Goal: Information Seeking & Learning: Obtain resource

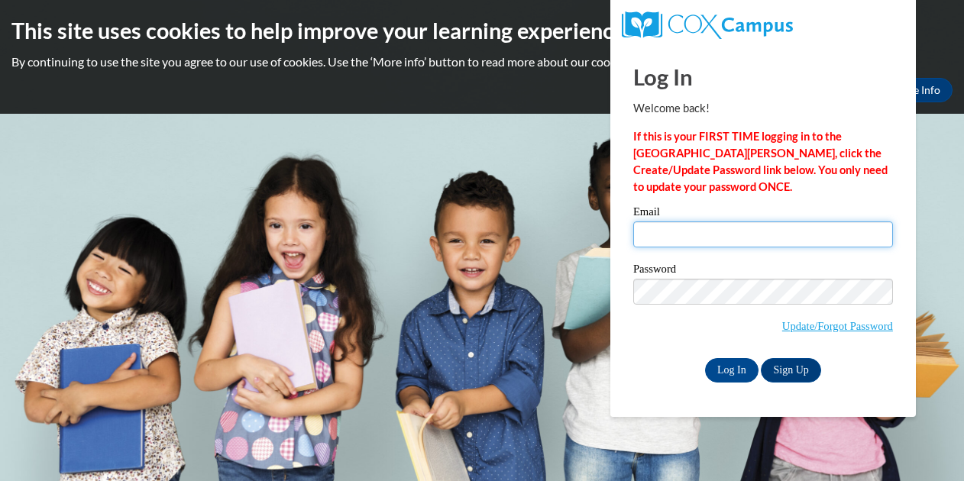
click at [694, 230] on input "Email" at bounding box center [763, 235] width 260 height 26
type input "delaney@steppingstonesmuseum.org"
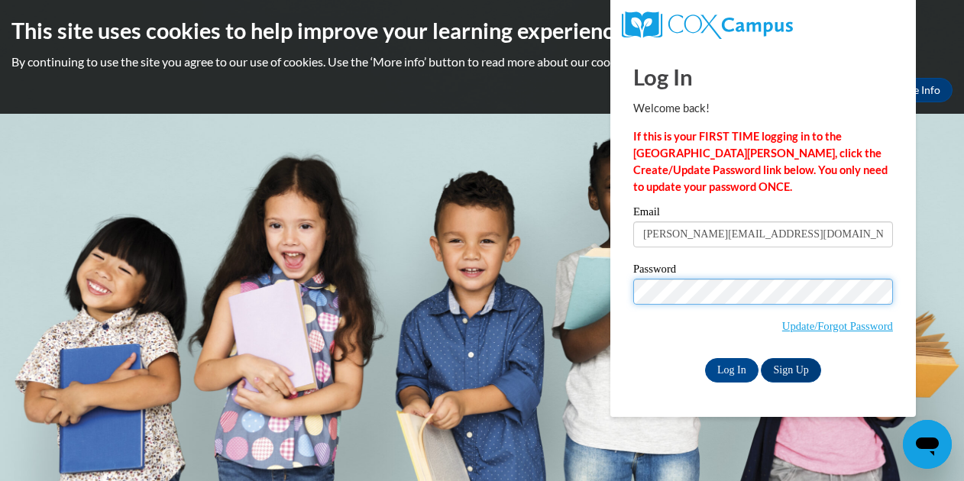
click at [705, 358] on input "Log In" at bounding box center [731, 370] width 53 height 24
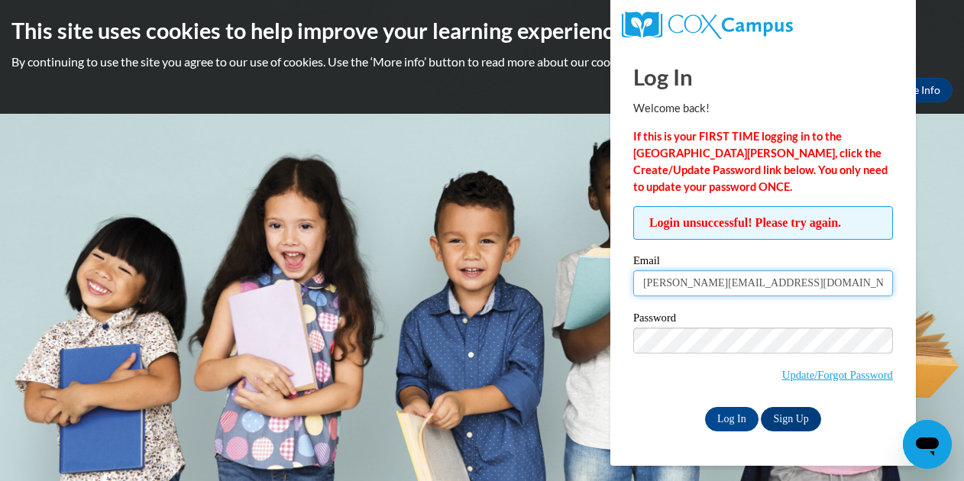
click at [741, 286] on input "delaney@steppingstonesmuseum.org" at bounding box center [763, 283] width 260 height 26
type input "delaneylyons15@gmail.com"
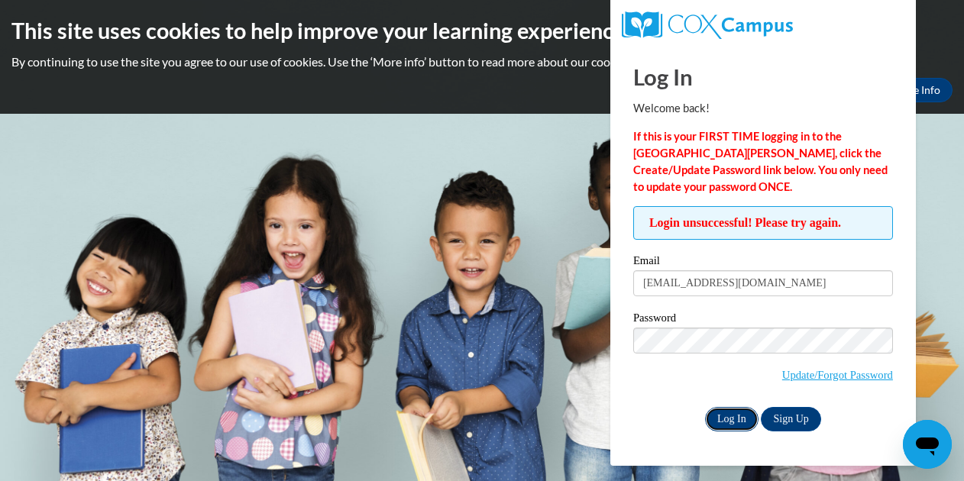
click at [742, 417] on input "Log In" at bounding box center [731, 419] width 53 height 24
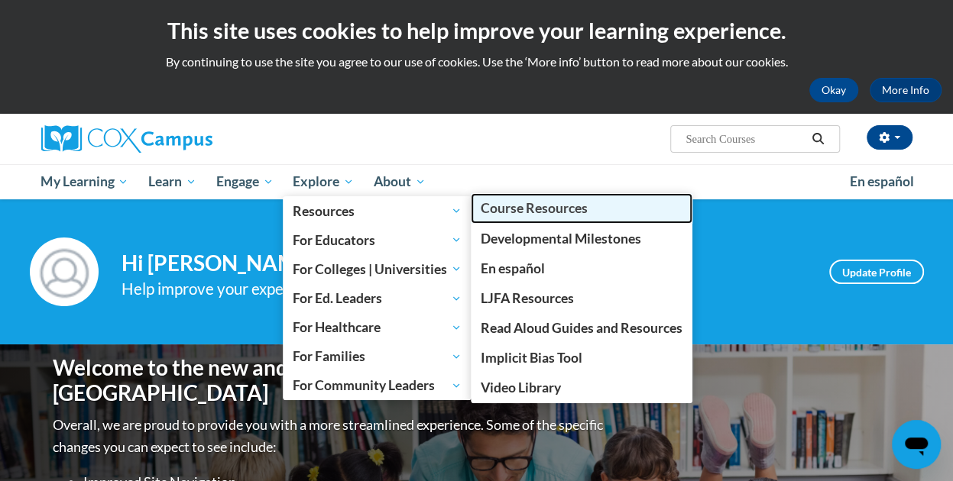
click at [503, 207] on span "Course Resources" at bounding box center [533, 208] width 107 height 16
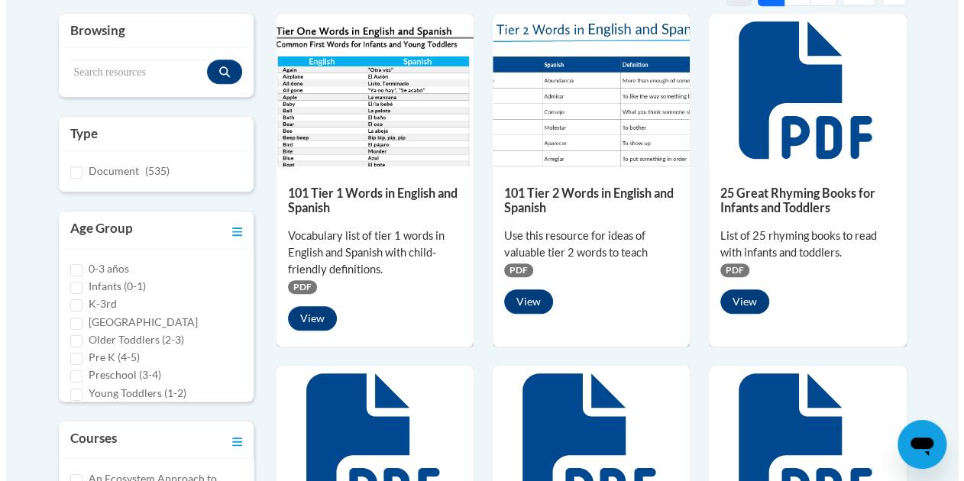
scroll to position [367, 0]
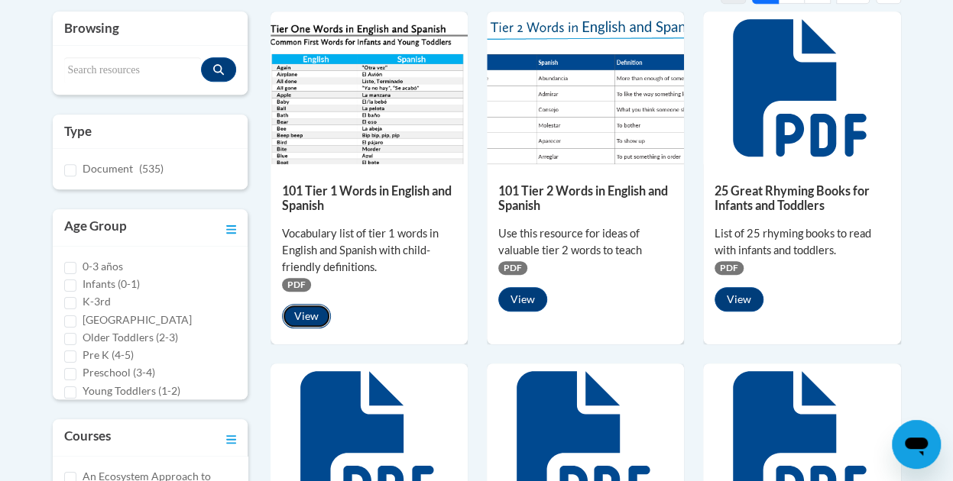
click at [290, 308] on button "View" at bounding box center [306, 316] width 49 height 24
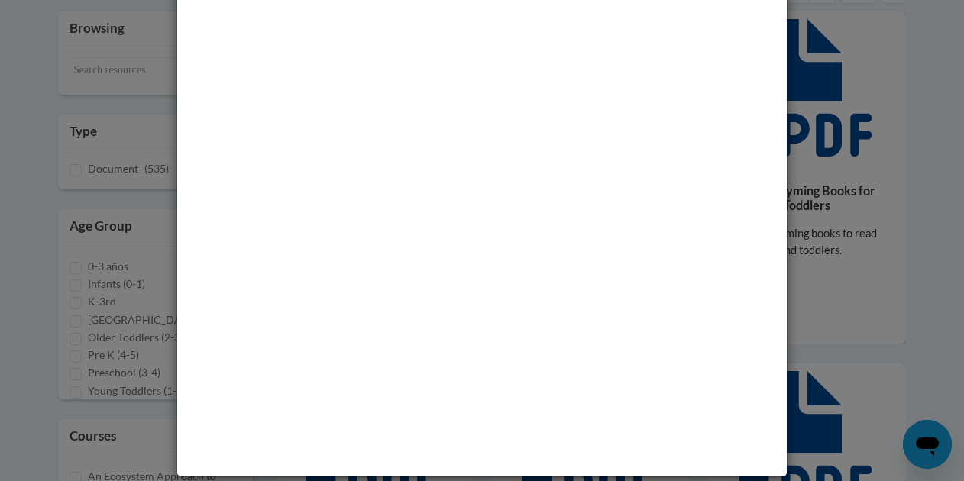
scroll to position [63, 0]
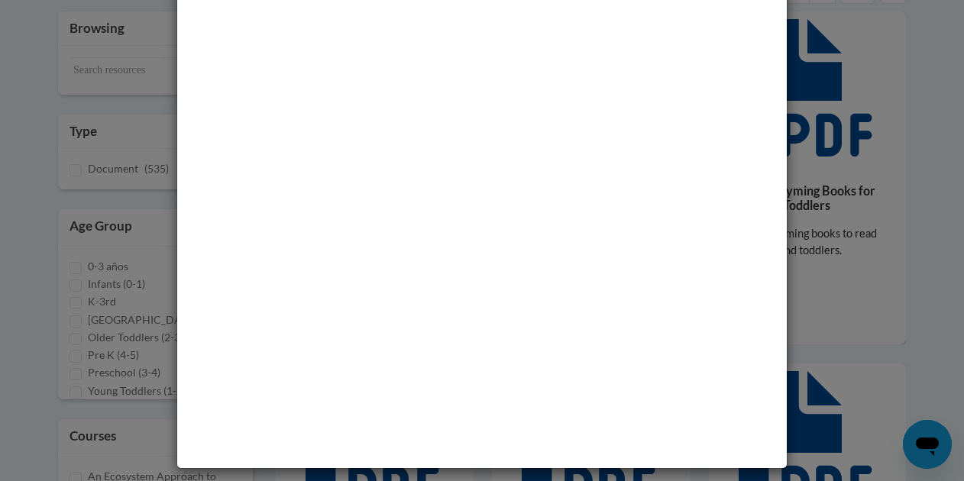
click at [943, 115] on div "Media - 101 Tier 1 Words in English and Spanish" at bounding box center [482, 240] width 964 height 481
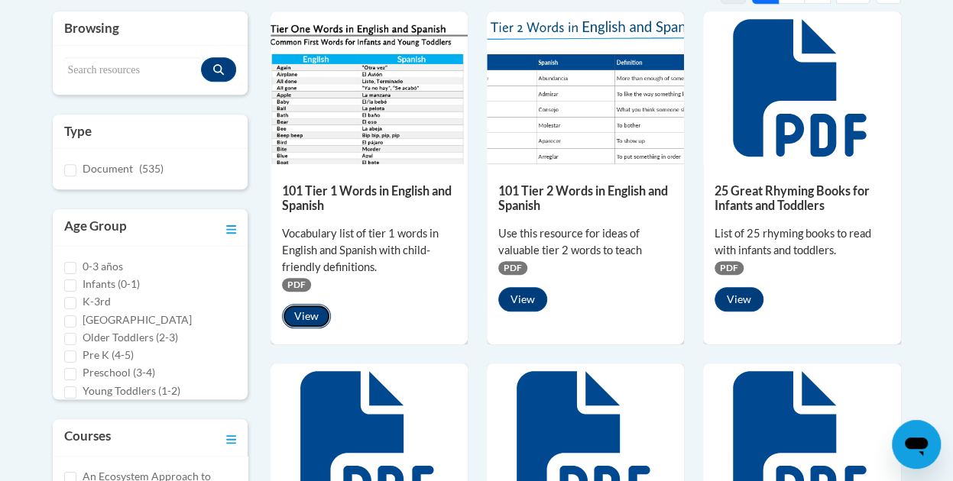
click at [307, 315] on button "View" at bounding box center [306, 316] width 49 height 24
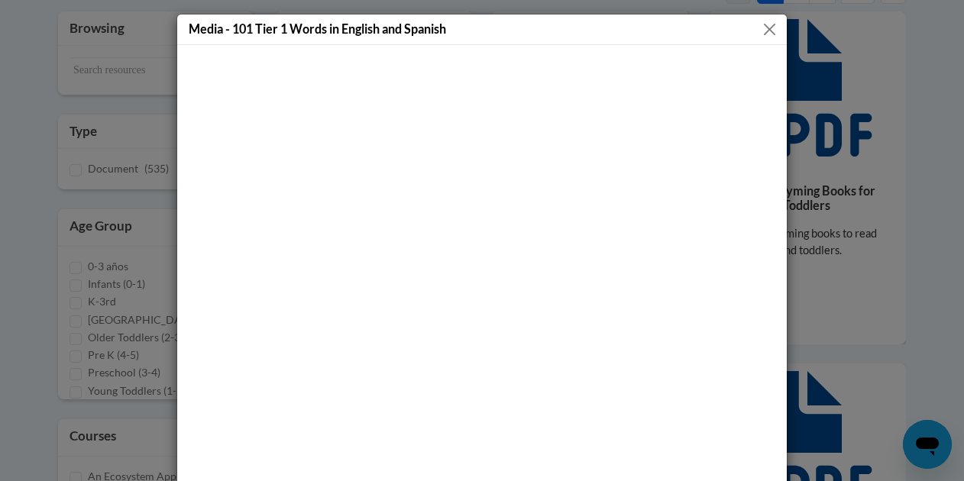
click at [761, 33] on button "Close" at bounding box center [769, 29] width 19 height 19
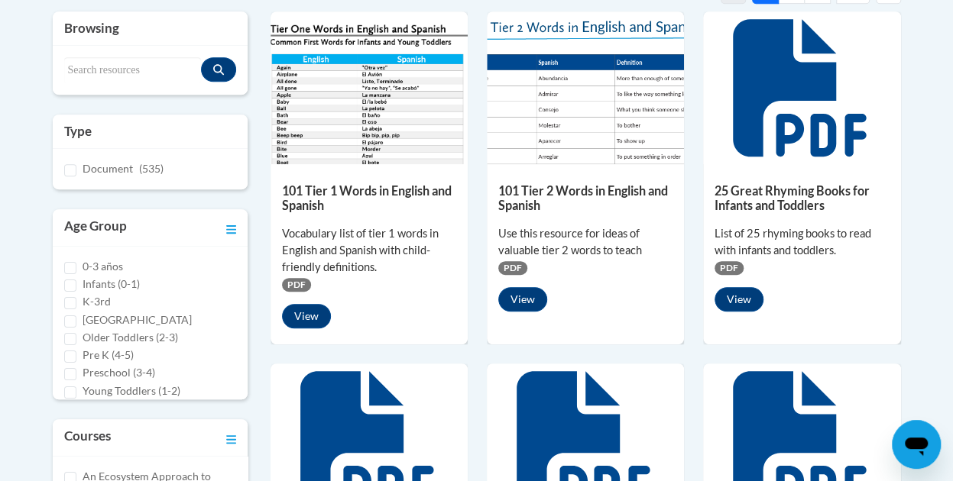
click at [353, 80] on img at bounding box center [368, 87] width 197 height 153
click at [295, 315] on button "View" at bounding box center [306, 316] width 49 height 24
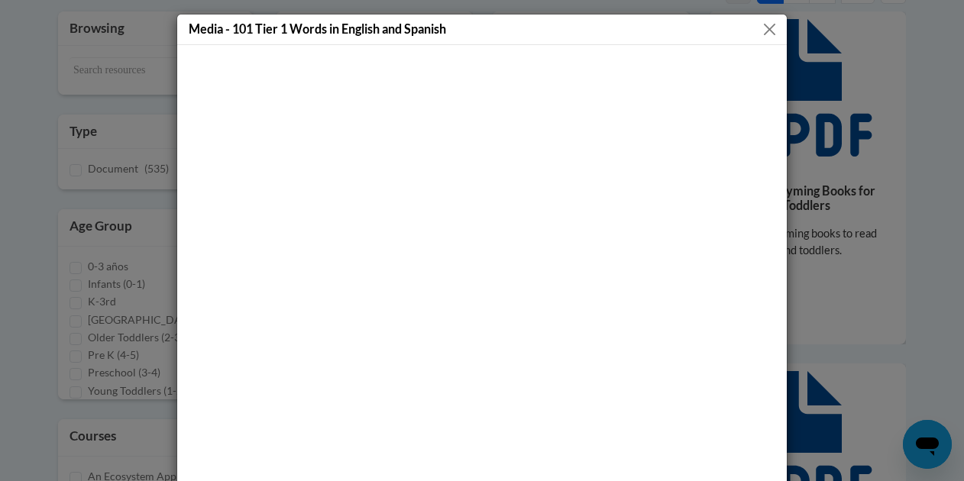
drag, startPoint x: 952, startPoint y: 156, endPoint x: 949, endPoint y: 300, distance: 144.4
click at [949, 300] on div "Media - 101 Tier 1 Words in English and Spanish" at bounding box center [482, 240] width 964 height 481
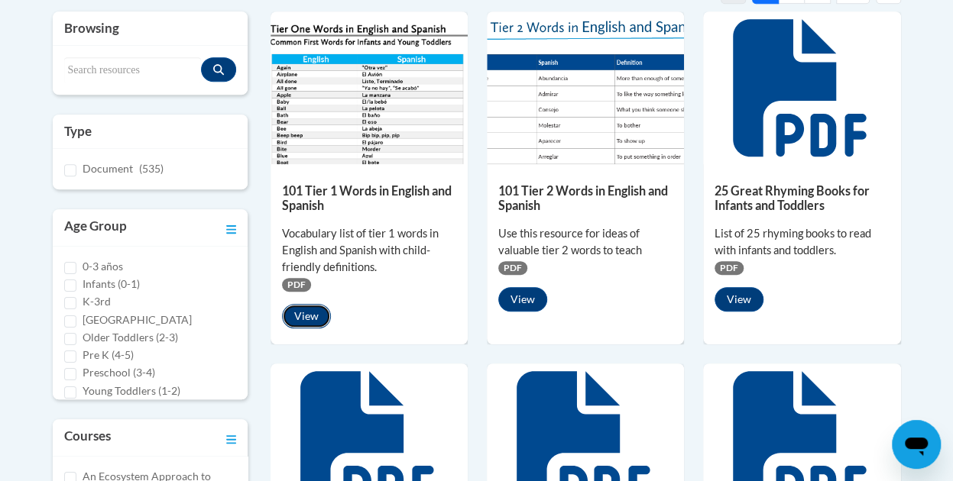
click at [312, 305] on button "View" at bounding box center [306, 316] width 49 height 24
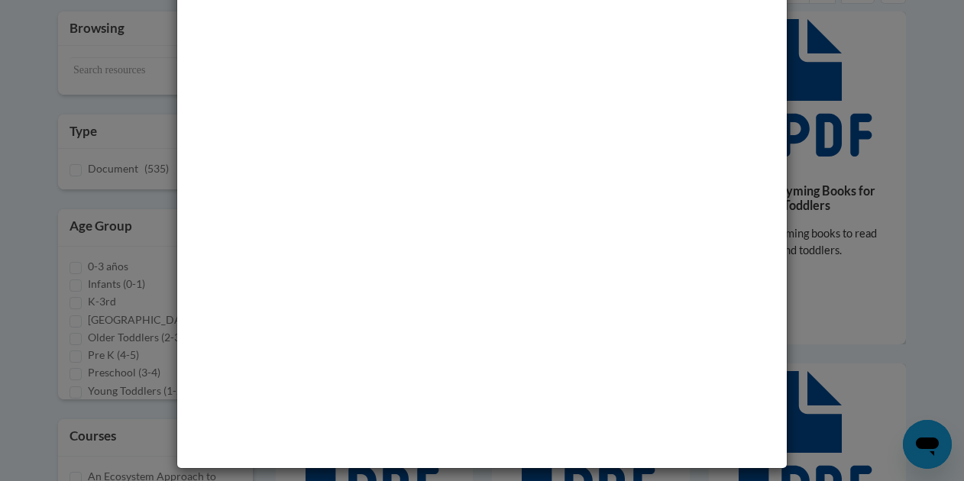
click at [118, 114] on div "Media - 101 Tier 1 Words in English and Spanish" at bounding box center [482, 240] width 964 height 481
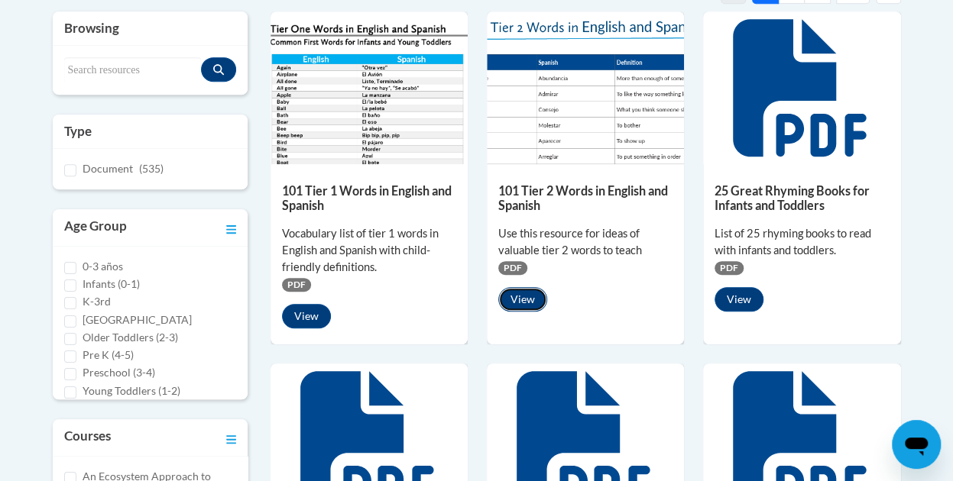
click at [529, 299] on button "View" at bounding box center [522, 299] width 49 height 24
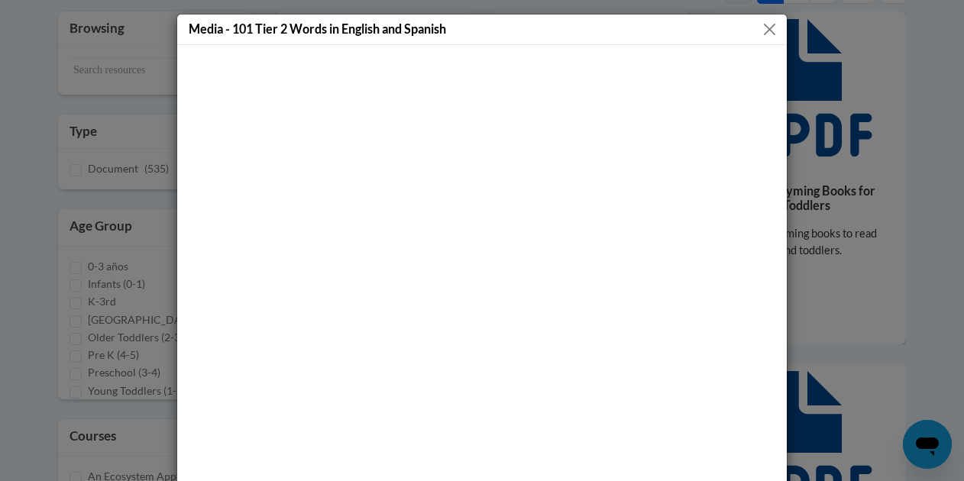
click at [108, 137] on div "Media - 101 Tier 2 Words in English and Spanish" at bounding box center [482, 240] width 964 height 481
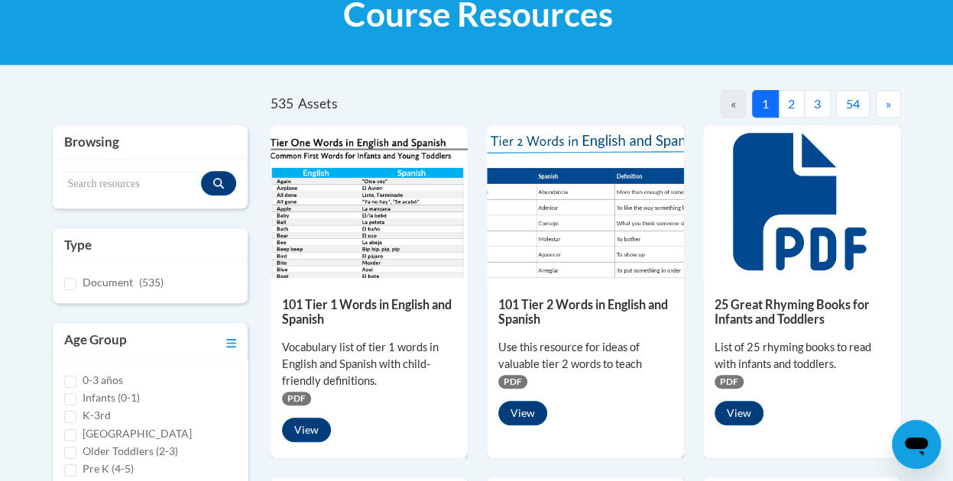
scroll to position [265, 0]
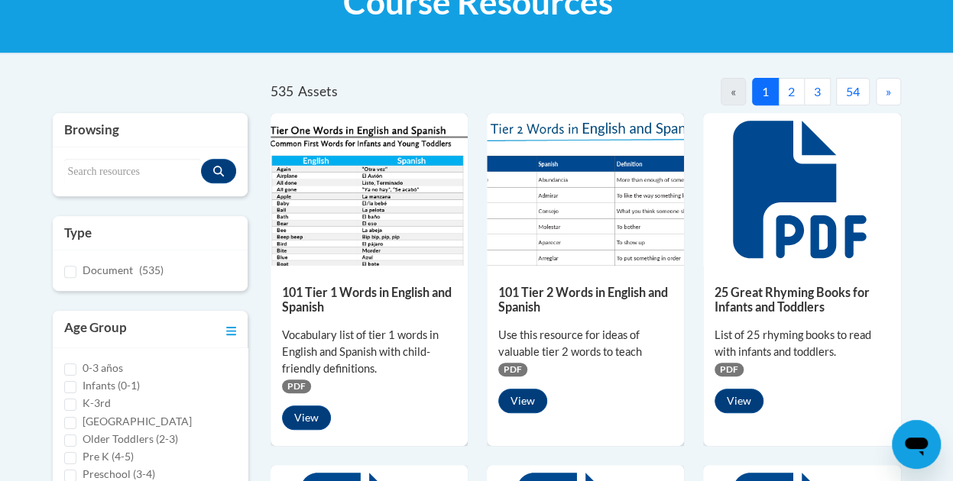
click at [891, 93] on button "»" at bounding box center [887, 91] width 25 height 27
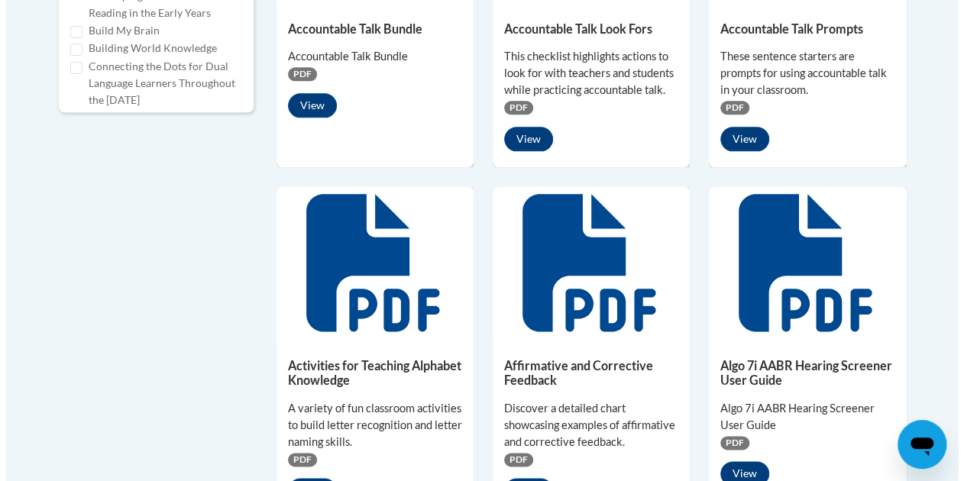
scroll to position [859, 0]
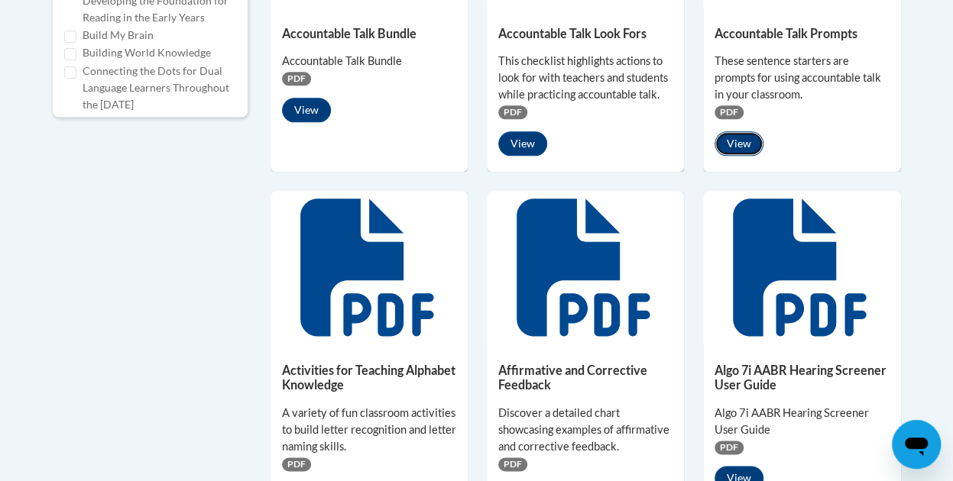
click at [735, 141] on button "View" at bounding box center [738, 143] width 49 height 24
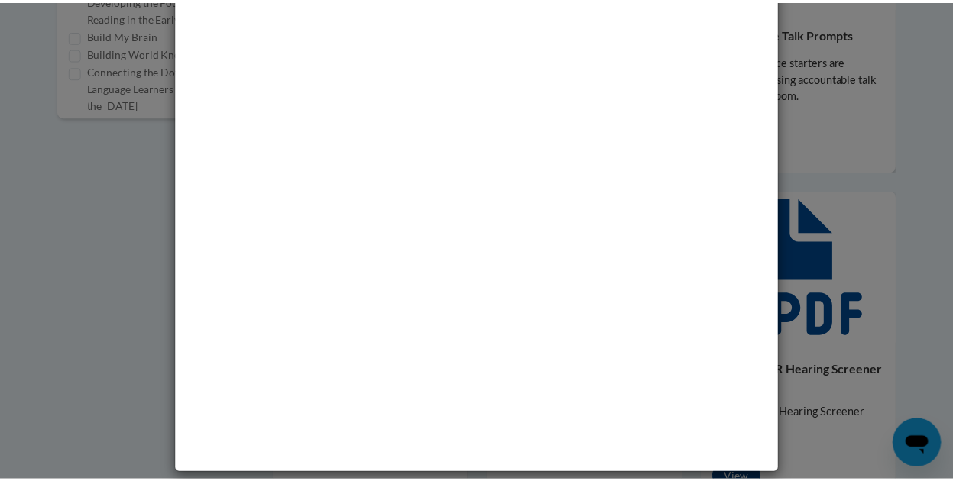
scroll to position [63, 0]
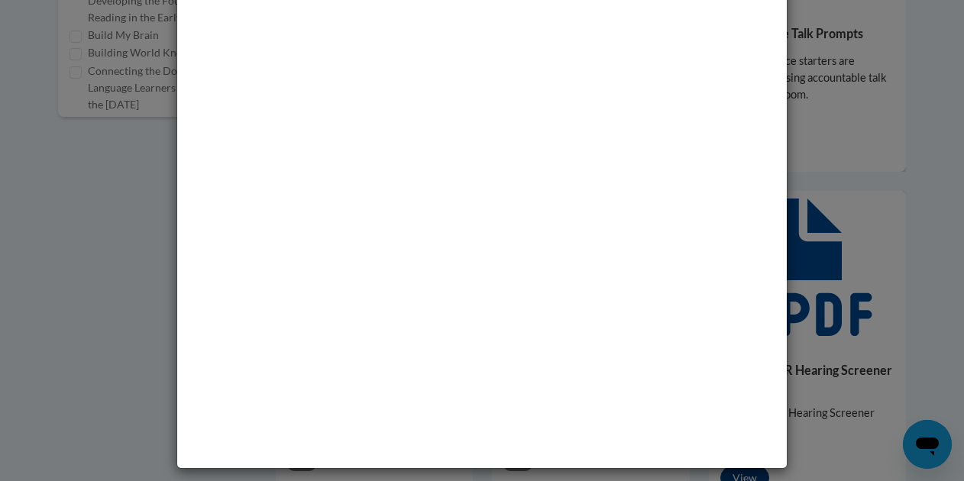
click at [790, 9] on div "Media - Accountable Talk Prompts" at bounding box center [482, 240] width 964 height 481
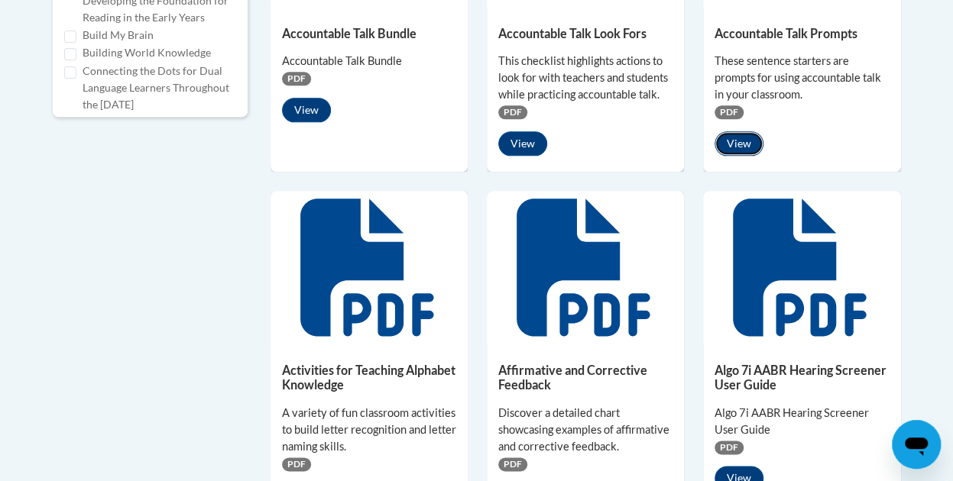
click at [727, 134] on button "View" at bounding box center [738, 143] width 49 height 24
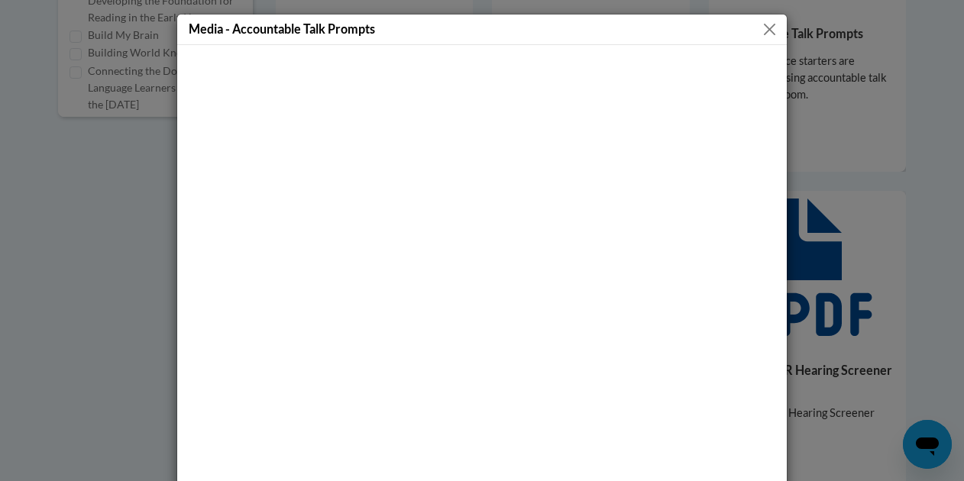
click at [778, 79] on div at bounding box center [482, 288] width 610 height 486
drag, startPoint x: 762, startPoint y: 30, endPoint x: 702, endPoint y: 15, distance: 61.5
click at [702, 15] on div "Media - Accountable Talk Prompts" at bounding box center [482, 30] width 610 height 31
click at [765, 35] on button "Close" at bounding box center [769, 29] width 19 height 19
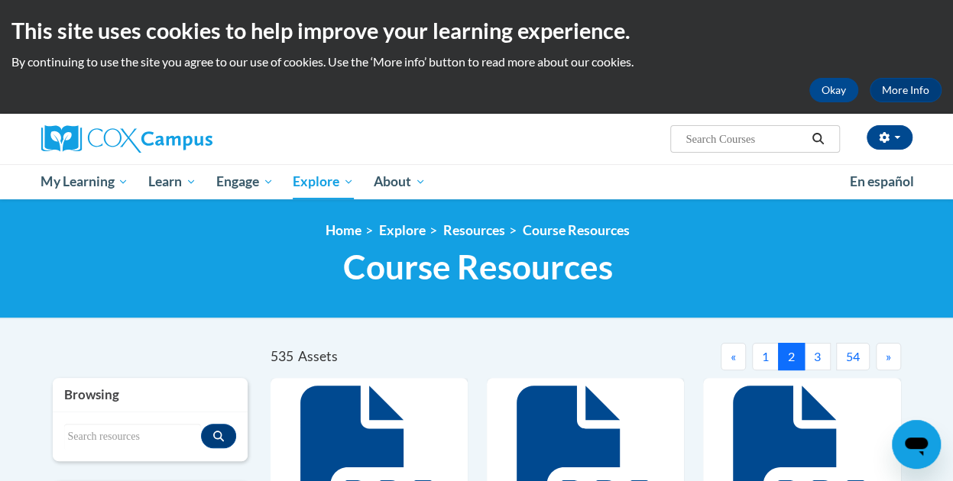
scroll to position [194, 0]
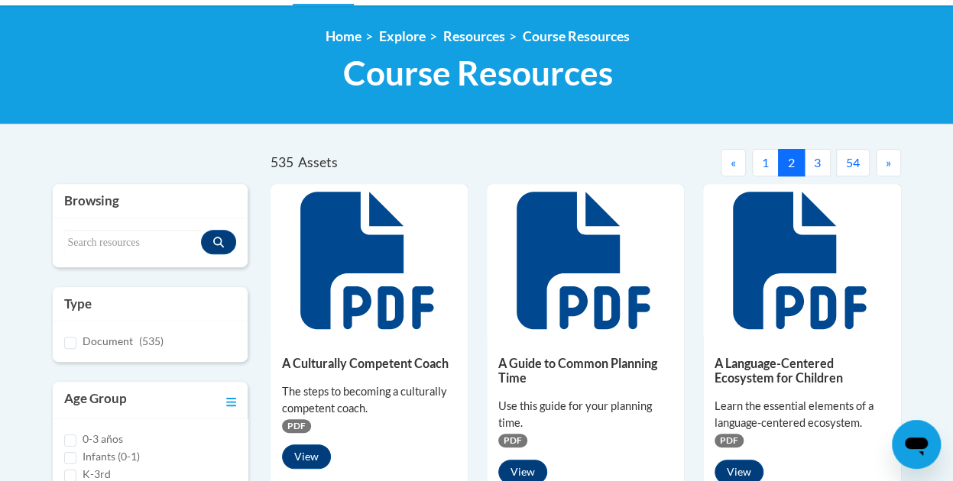
click at [815, 158] on button "3" at bounding box center [817, 162] width 27 height 27
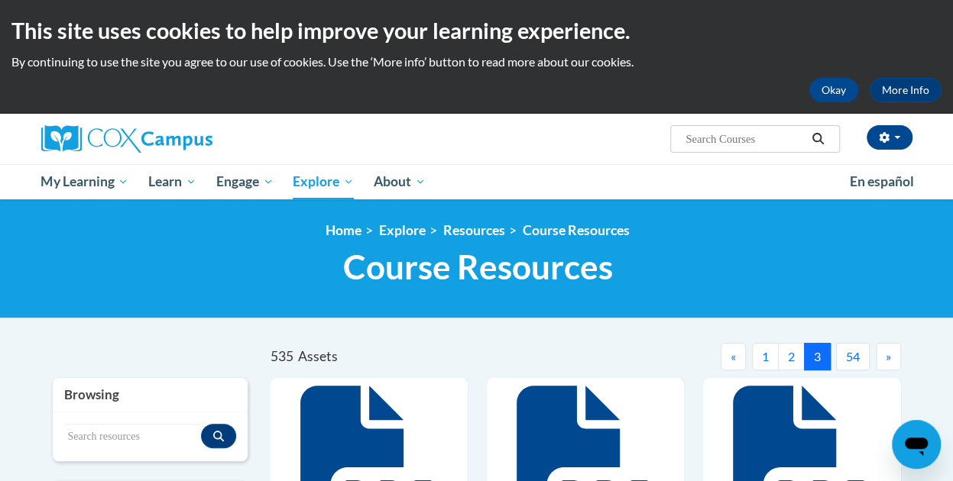
scroll to position [144, 0]
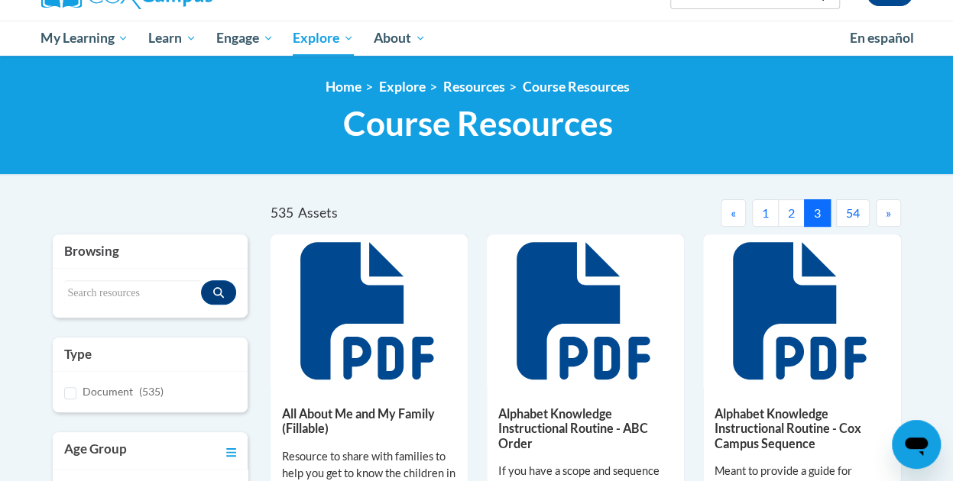
click at [894, 210] on button "»" at bounding box center [887, 212] width 25 height 27
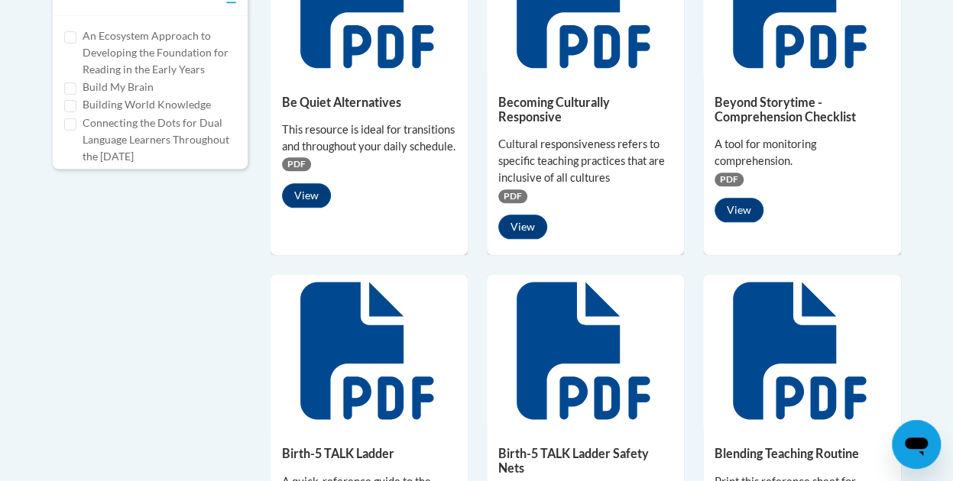
scroll to position [786, 0]
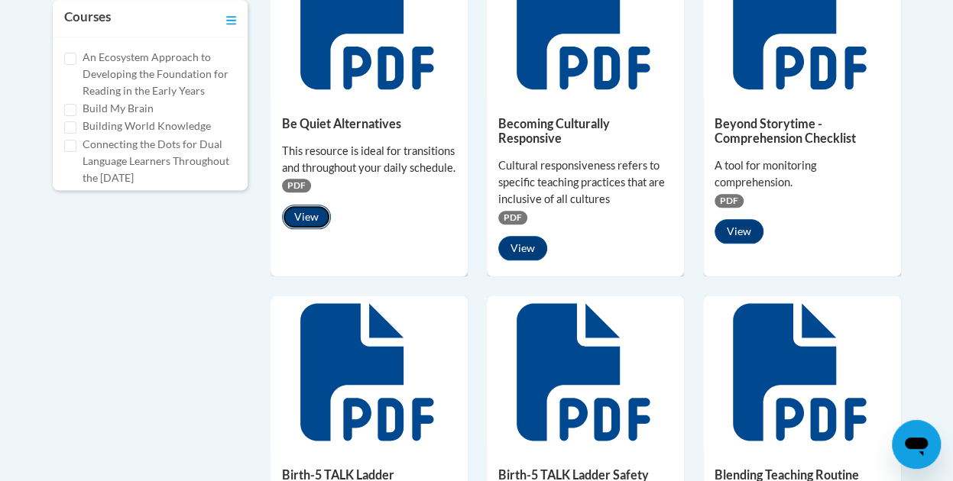
click at [310, 205] on button "View" at bounding box center [306, 217] width 49 height 24
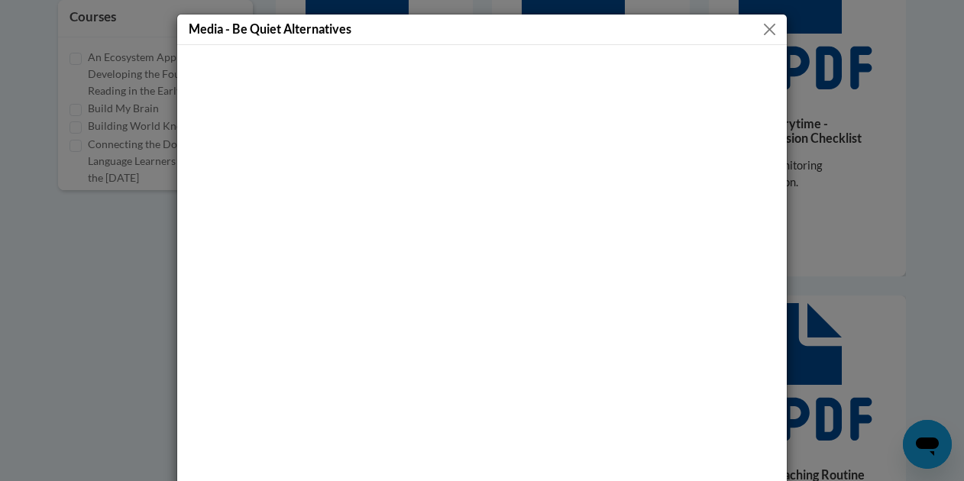
click at [767, 29] on button "Close" at bounding box center [769, 29] width 19 height 19
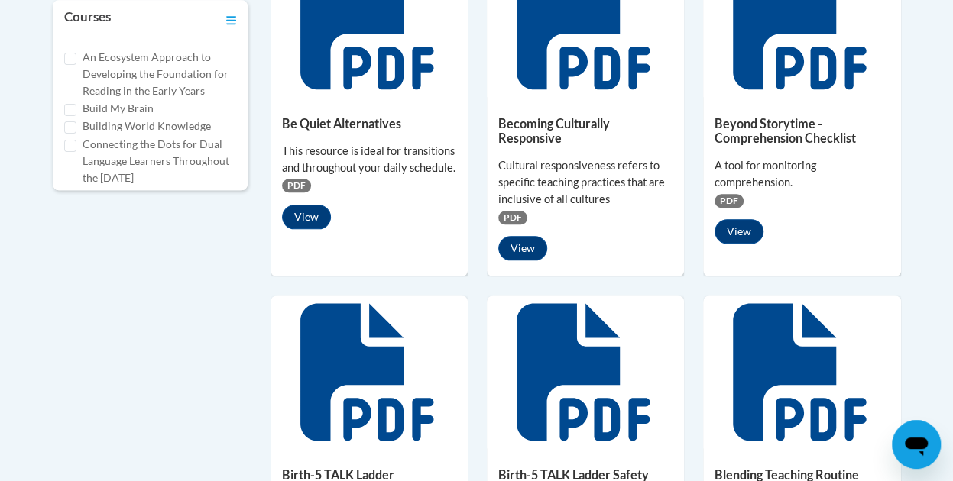
click at [295, 188] on span "PDF" at bounding box center [296, 186] width 29 height 14
click at [303, 228] on button "View" at bounding box center [306, 217] width 49 height 24
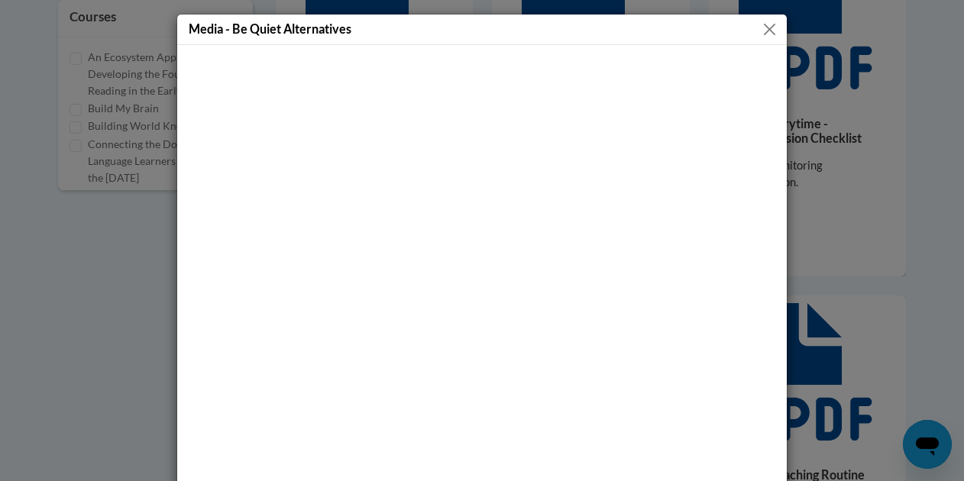
click at [63, 154] on div "Media - Be Quiet Alternatives" at bounding box center [482, 240] width 964 height 481
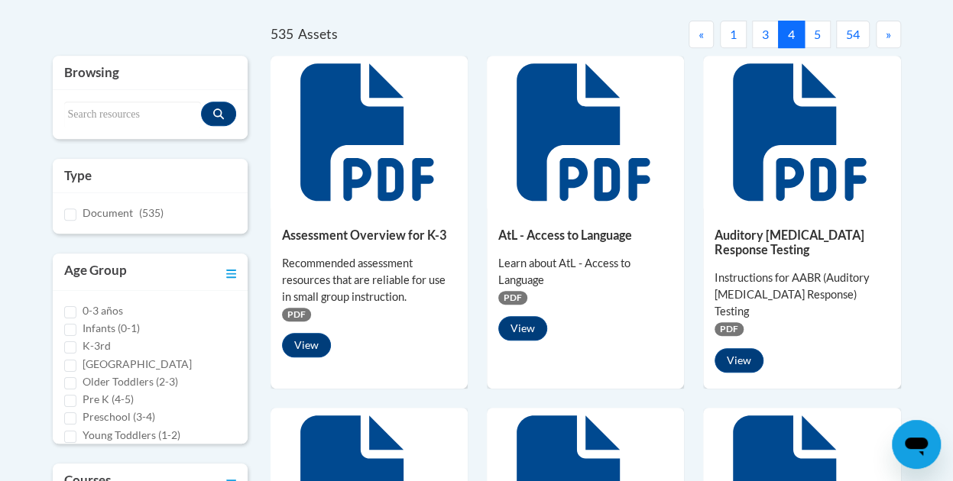
scroll to position [296, 0]
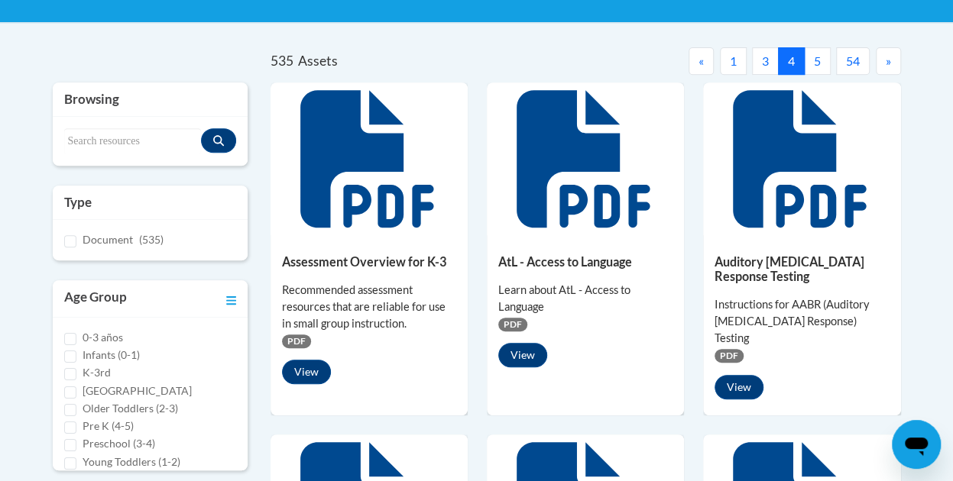
click at [812, 53] on button "5" at bounding box center [817, 60] width 27 height 27
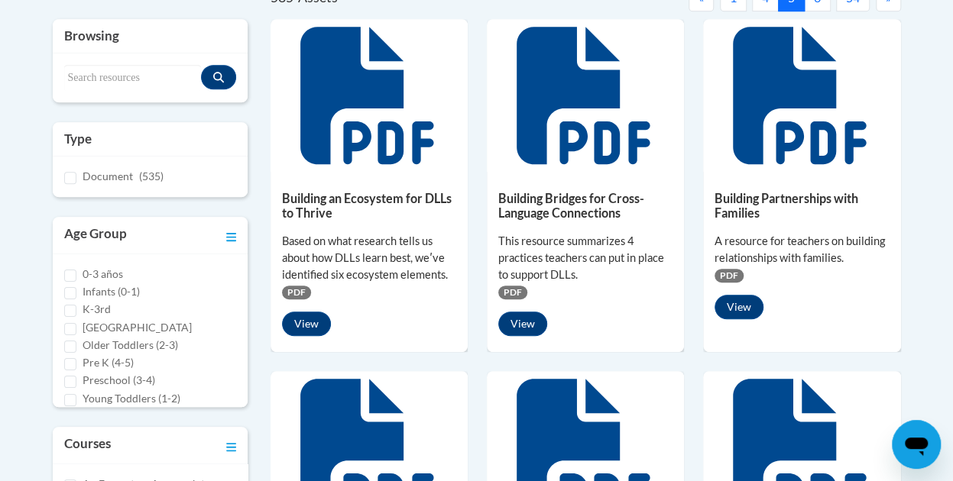
scroll to position [375, 0]
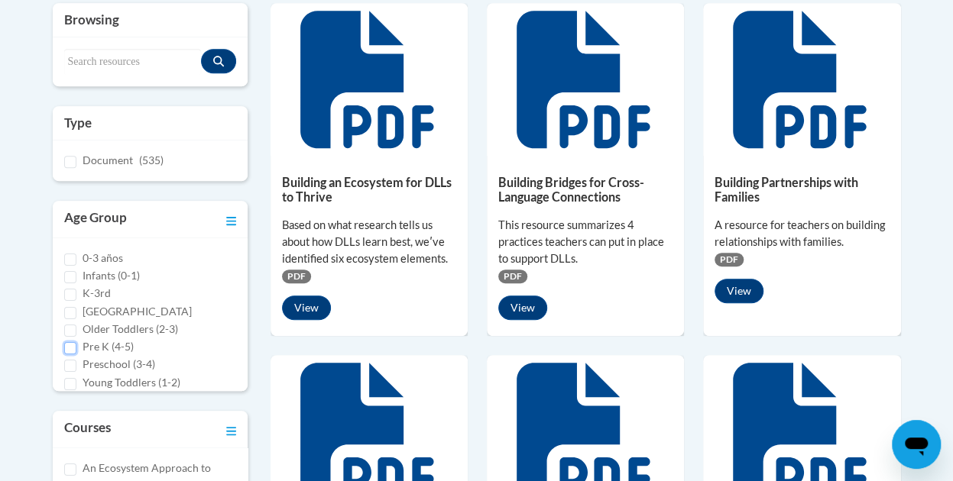
click at [66, 348] on input "Pre K (4-5)" at bounding box center [70, 348] width 12 height 12
checkbox input "true"
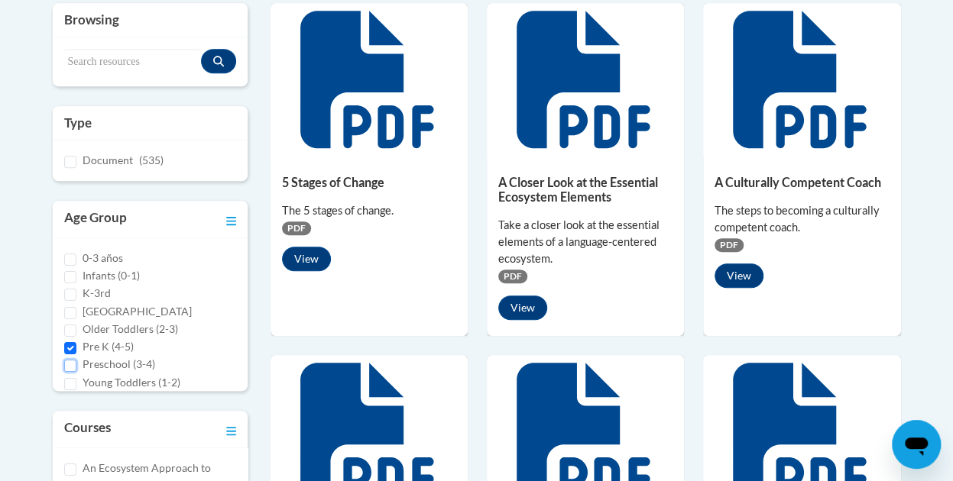
click at [66, 368] on input "Preschool (3-4)" at bounding box center [70, 366] width 12 height 12
checkbox input "true"
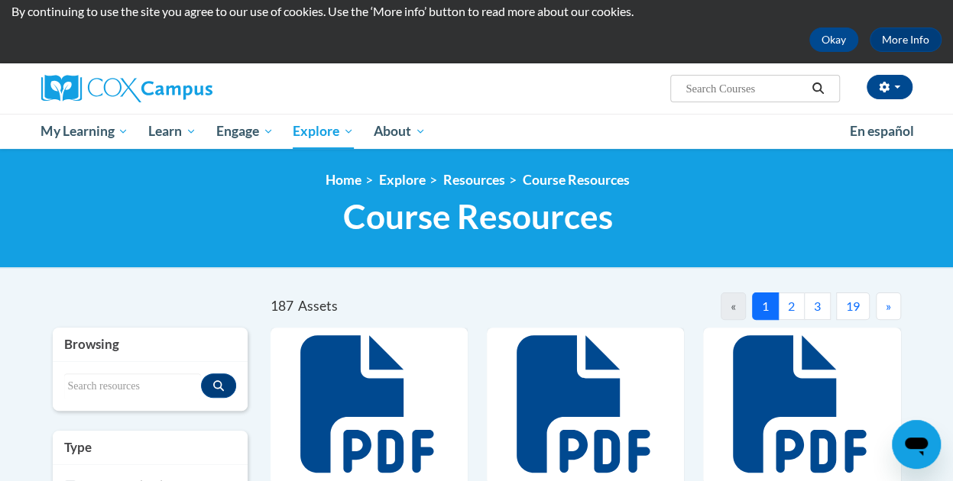
scroll to position [258, 0]
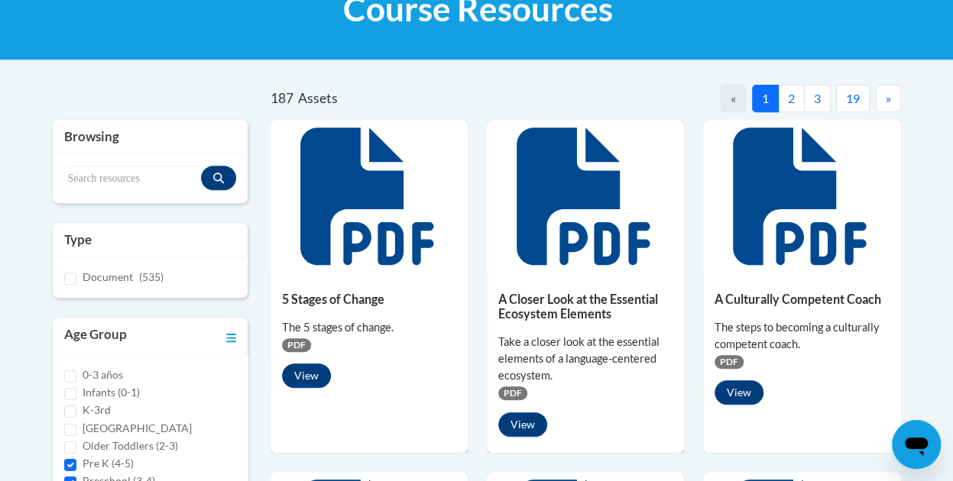
click at [817, 91] on button "3" at bounding box center [817, 98] width 27 height 27
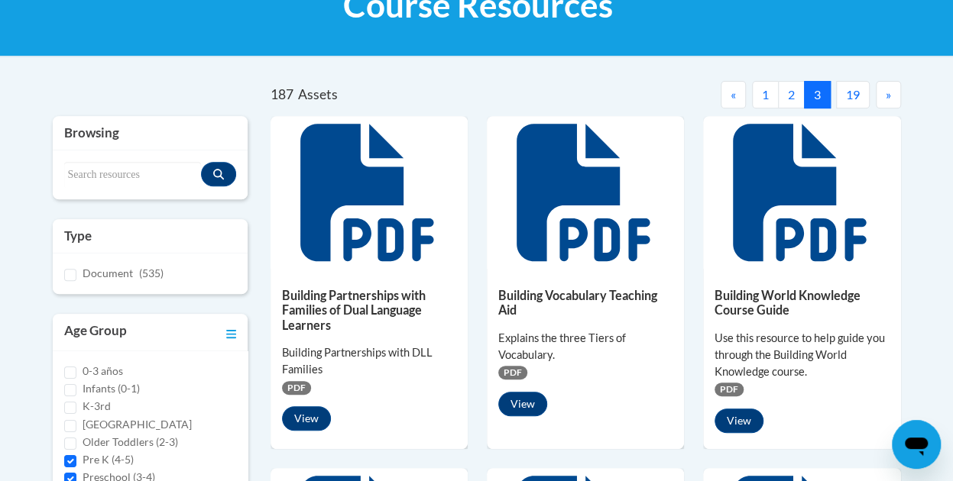
scroll to position [264, 0]
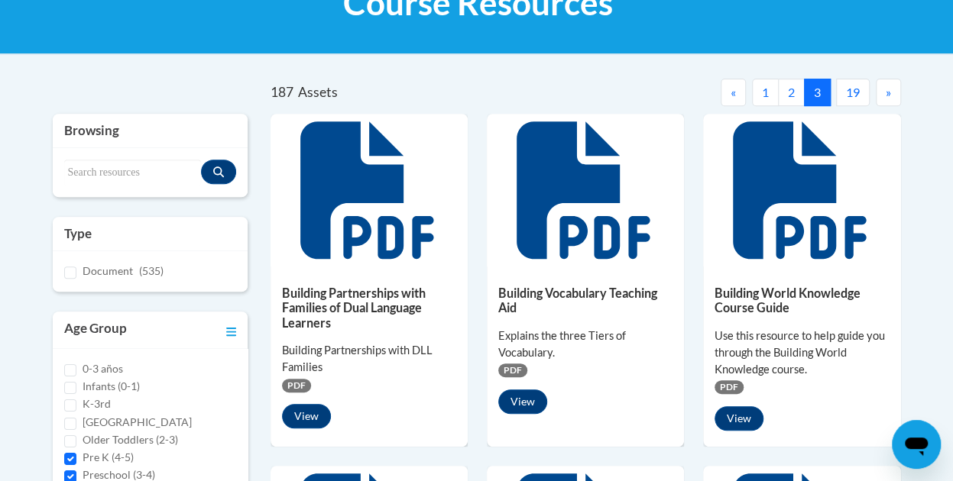
click at [898, 95] on button "»" at bounding box center [887, 92] width 25 height 27
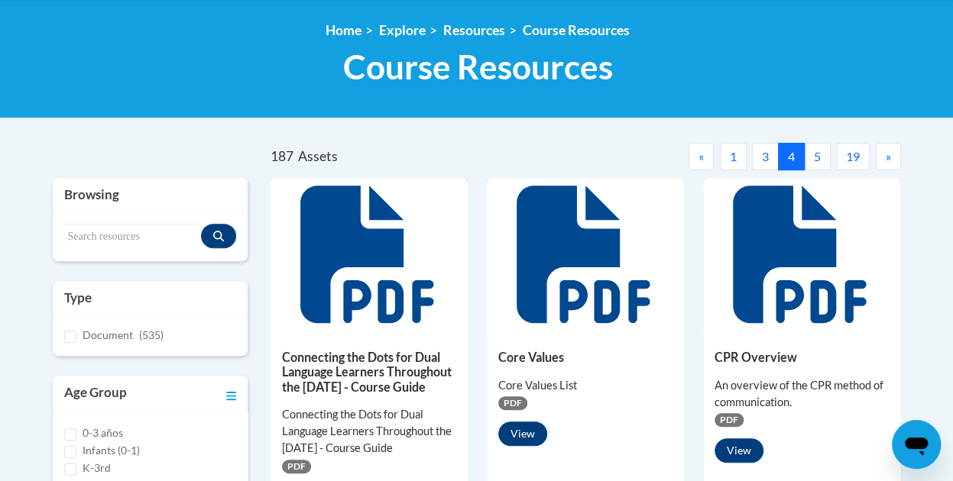
scroll to position [202, 0]
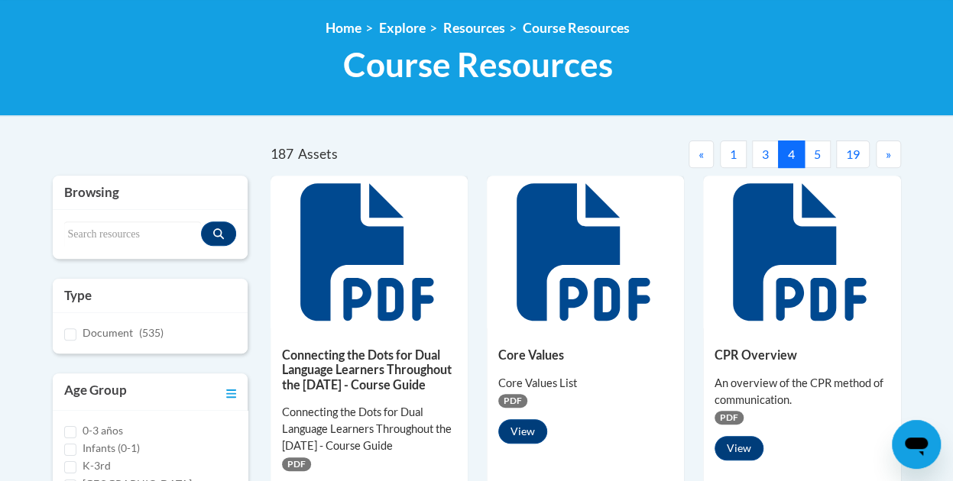
click at [814, 143] on button "5" at bounding box center [817, 154] width 27 height 27
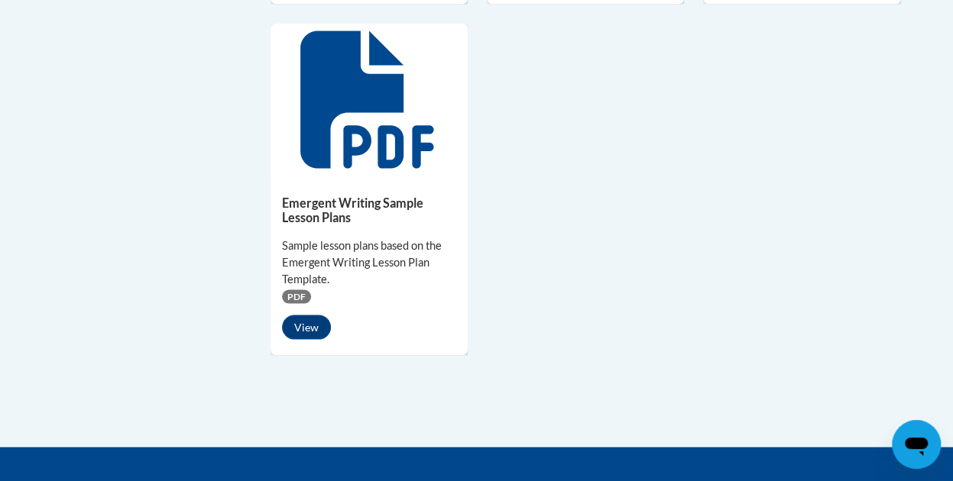
scroll to position [0, 0]
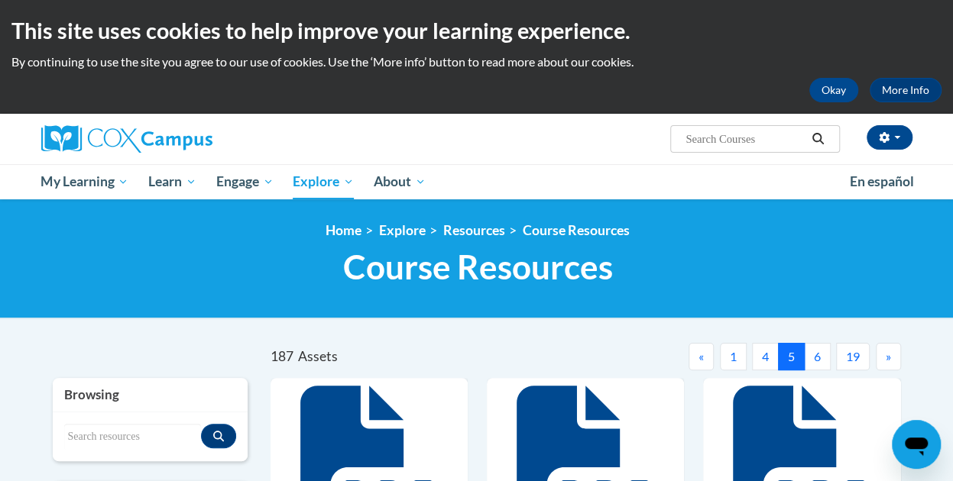
drag, startPoint x: 822, startPoint y: 353, endPoint x: 623, endPoint y: 285, distance: 209.9
click at [623, 285] on h1 "Course Resources Resource Library" at bounding box center [477, 267] width 871 height 40
click at [806, 360] on button "6" at bounding box center [817, 356] width 27 height 27
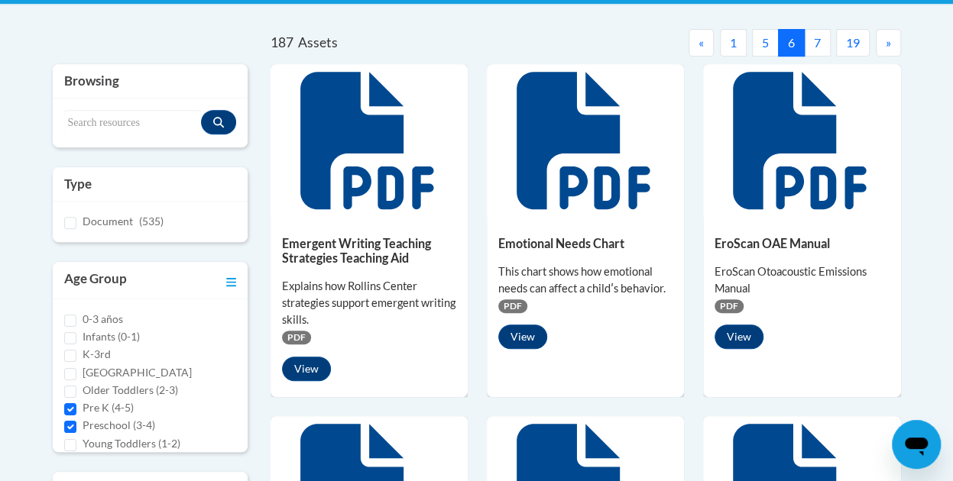
scroll to position [319, 0]
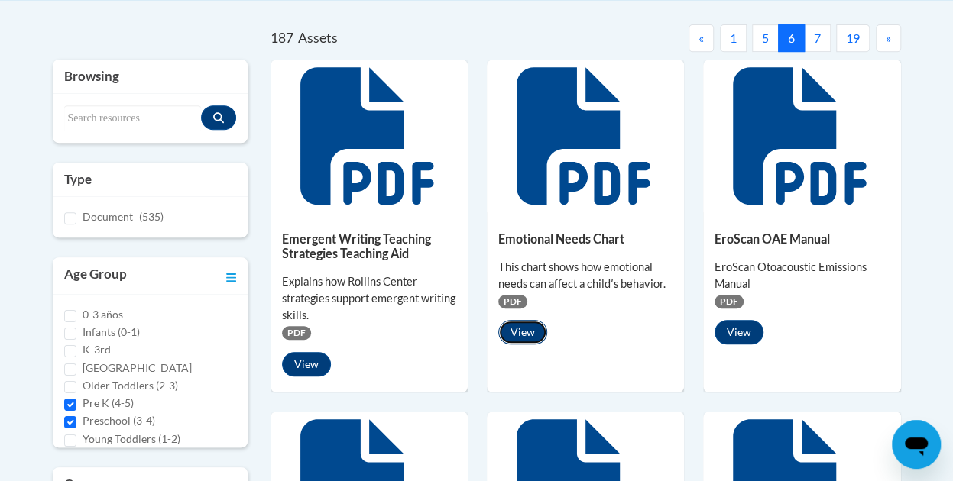
click at [523, 328] on button "View" at bounding box center [522, 332] width 49 height 24
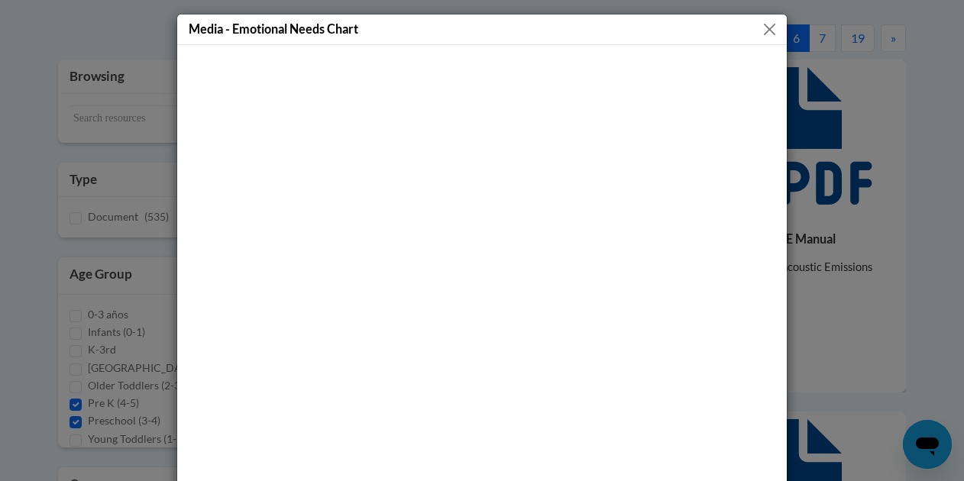
click at [760, 27] on button "Close" at bounding box center [769, 29] width 19 height 19
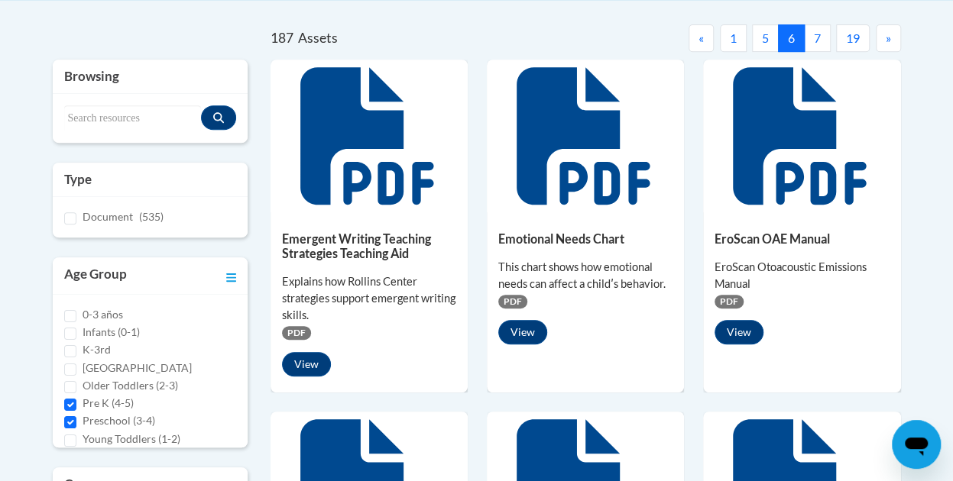
drag, startPoint x: 950, startPoint y: 150, endPoint x: 950, endPoint y: 204, distance: 53.5
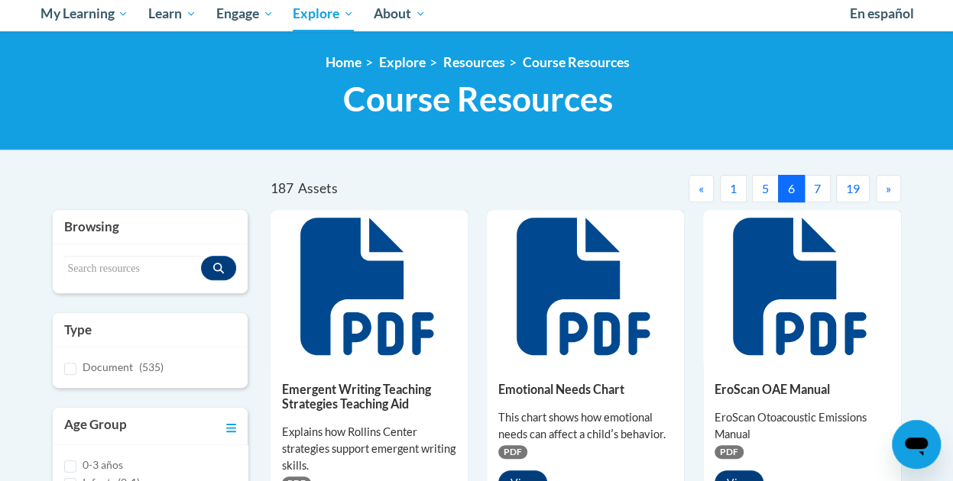
scroll to position [180, 0]
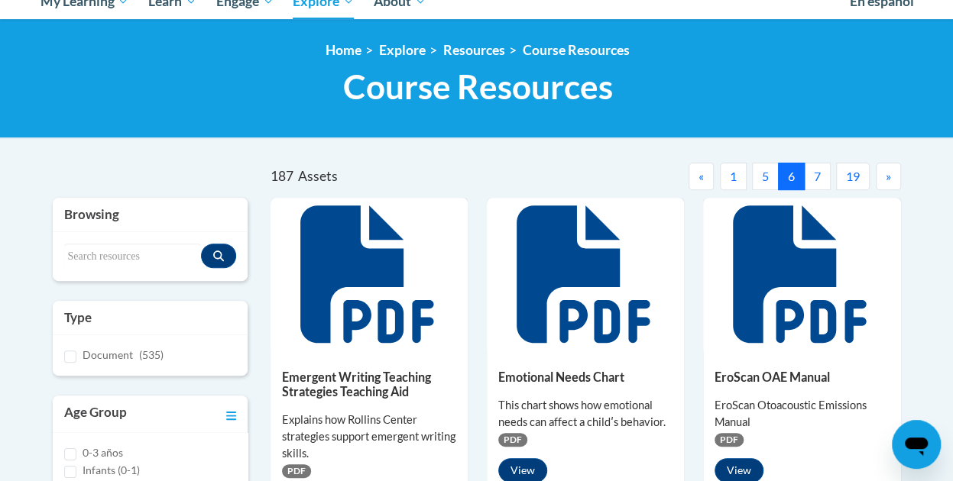
click at [820, 176] on button "7" at bounding box center [817, 176] width 27 height 27
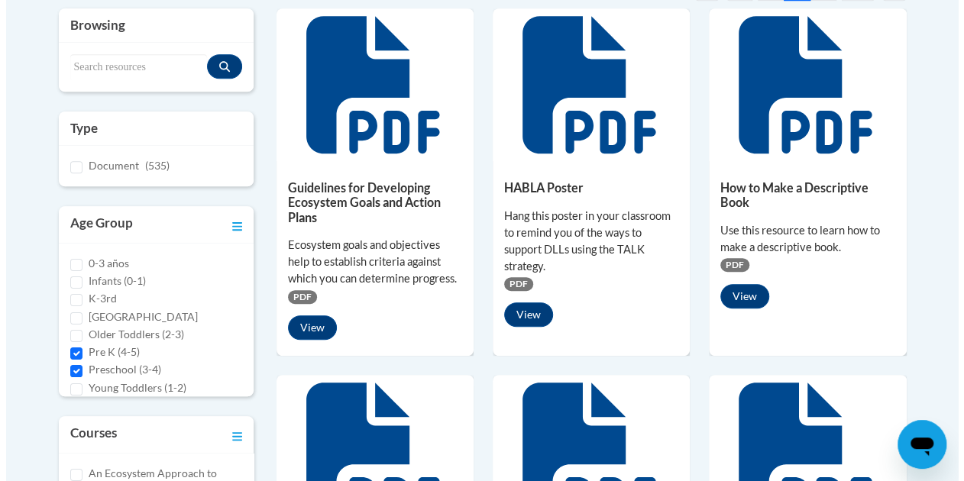
scroll to position [382, 0]
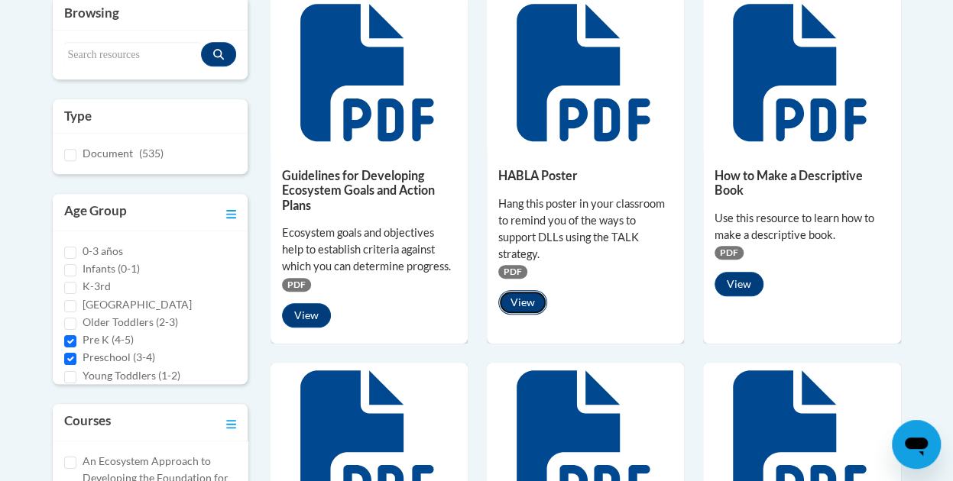
click at [525, 300] on button "View" at bounding box center [522, 302] width 49 height 24
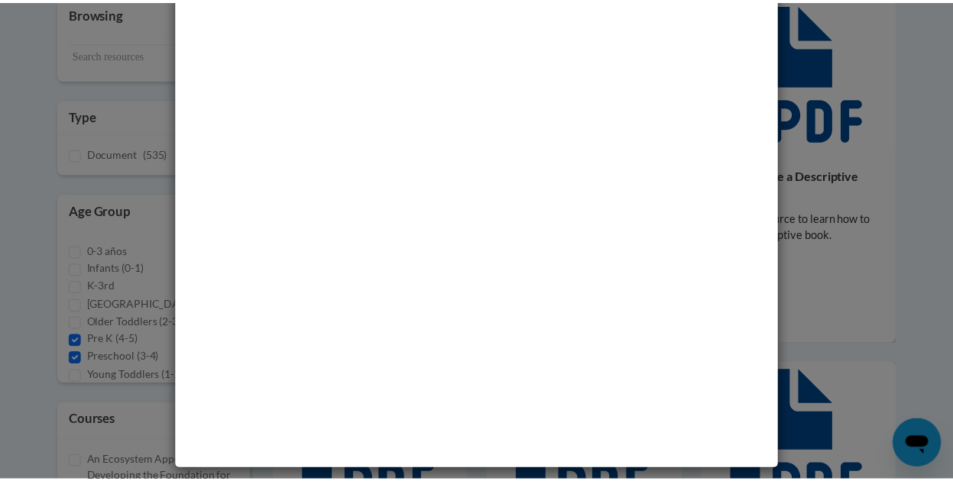
scroll to position [63, 0]
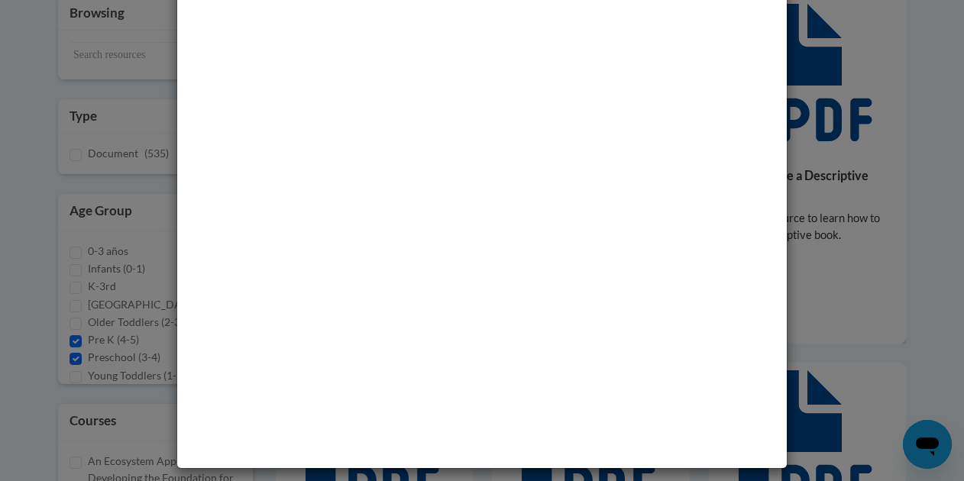
click at [105, 167] on div "Media - HABLA Poster" at bounding box center [482, 240] width 964 height 481
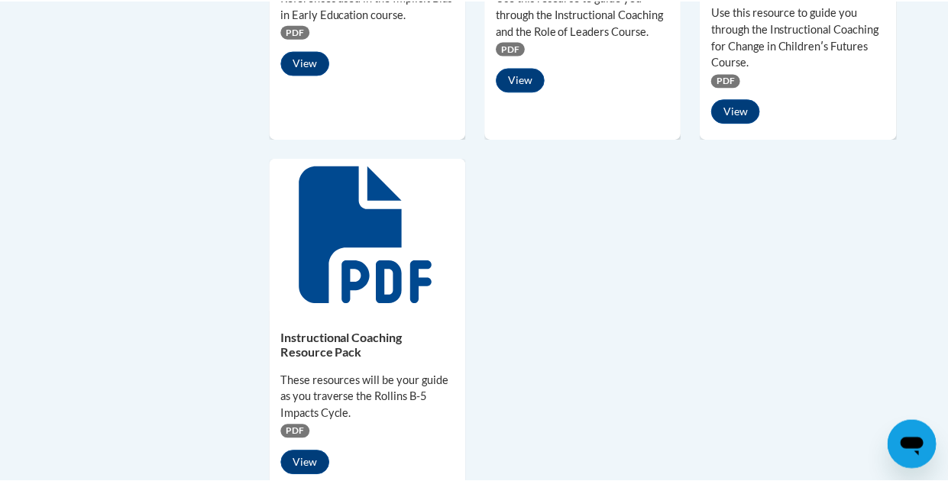
scroll to position [0, 0]
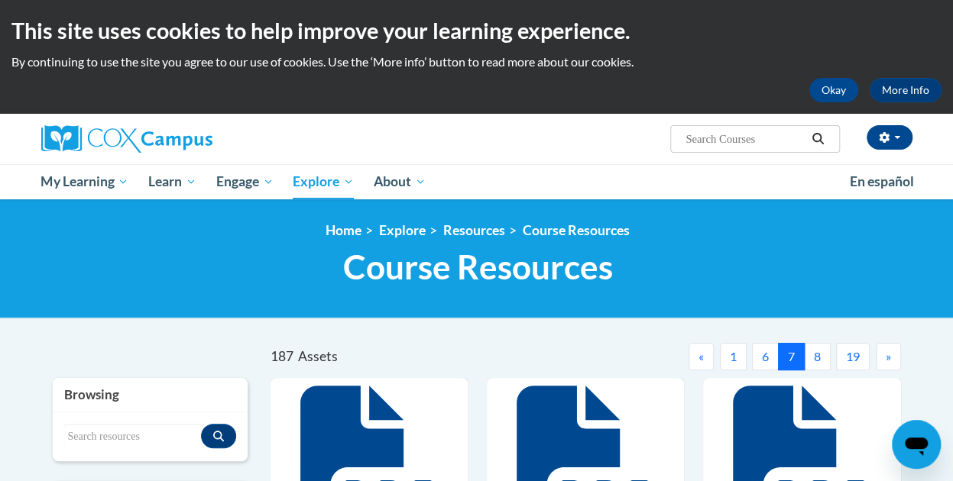
click at [823, 361] on button "8" at bounding box center [817, 356] width 27 height 27
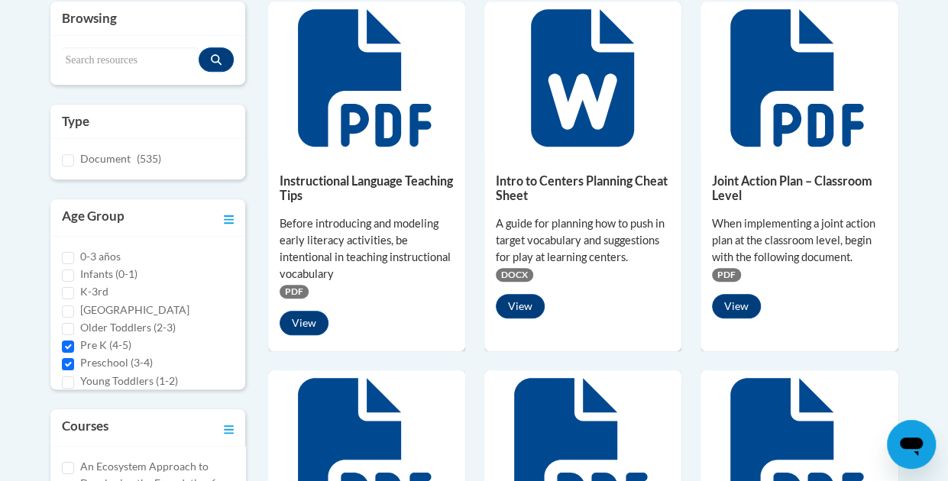
scroll to position [387, 0]
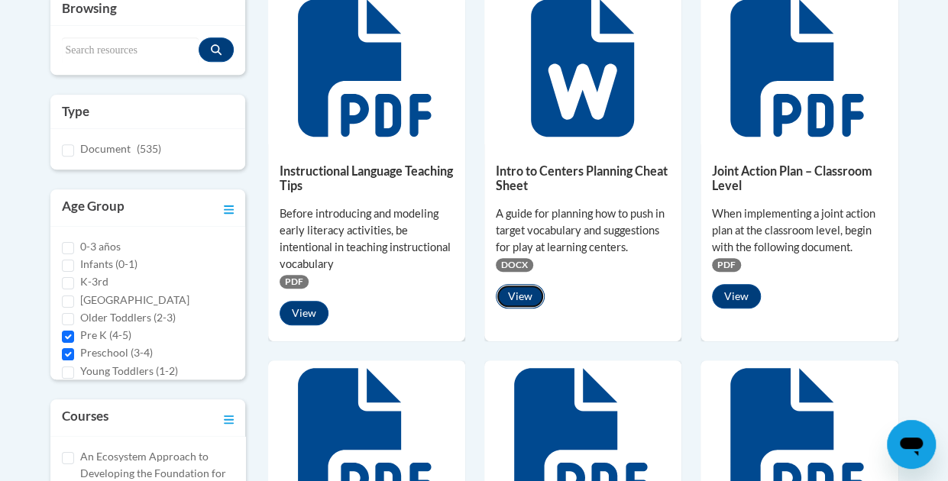
click at [522, 297] on button "View" at bounding box center [520, 296] width 49 height 24
click at [515, 291] on button "View" at bounding box center [520, 296] width 49 height 24
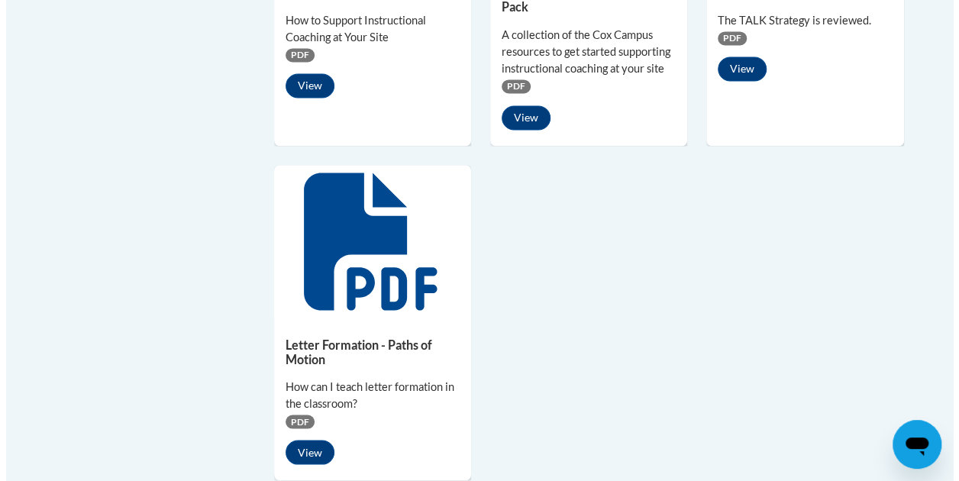
scroll to position [1283, 0]
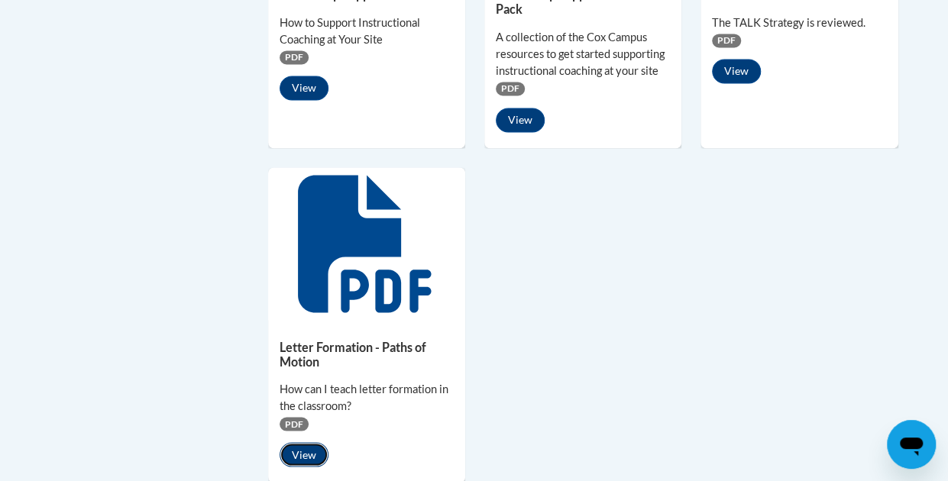
click at [300, 443] on button "View" at bounding box center [304, 454] width 49 height 24
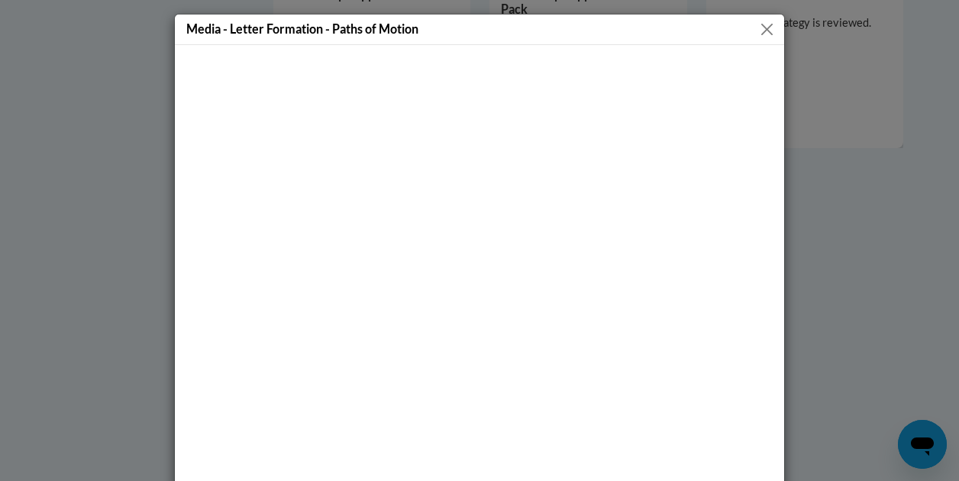
scroll to position [31, 0]
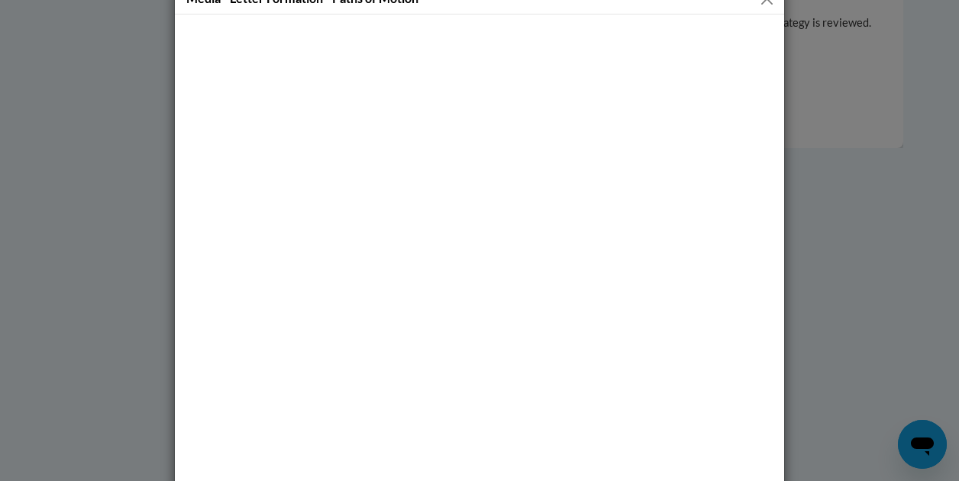
click at [833, 166] on div "Media - Letter Formation - Paths of Motion" at bounding box center [479, 240] width 959 height 481
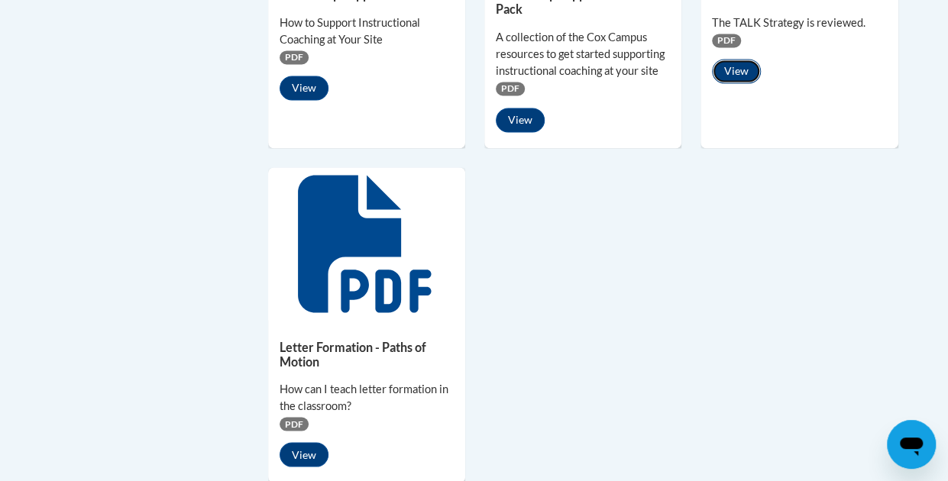
click at [733, 65] on button "View" at bounding box center [736, 71] width 49 height 24
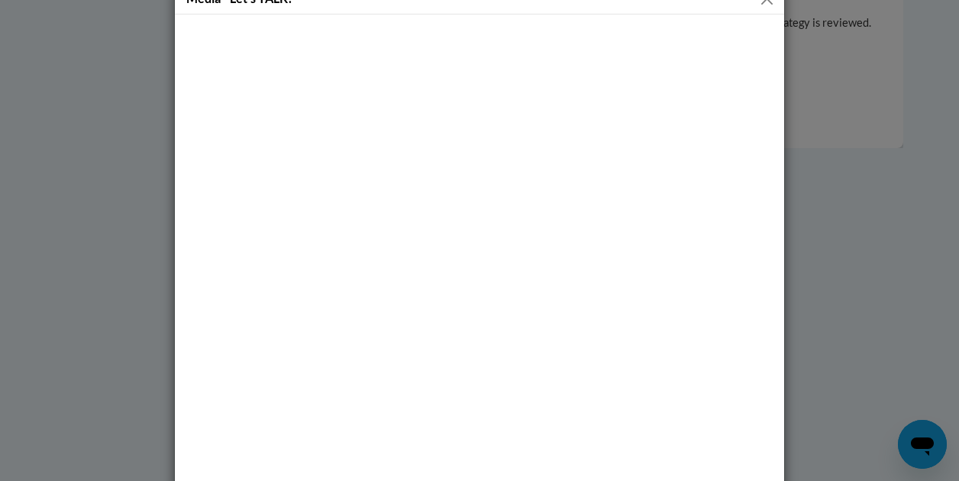
click at [862, 363] on div "Media - Letʹs TALK!" at bounding box center [479, 240] width 959 height 481
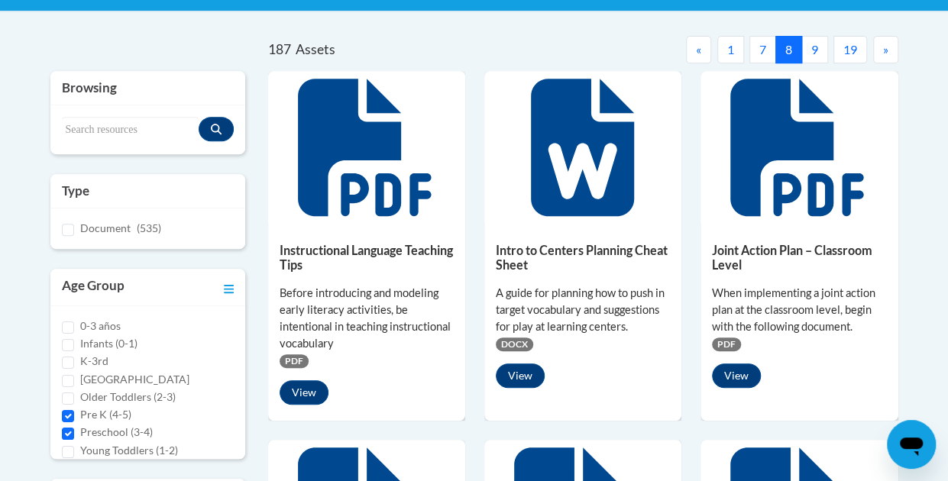
scroll to position [305, 0]
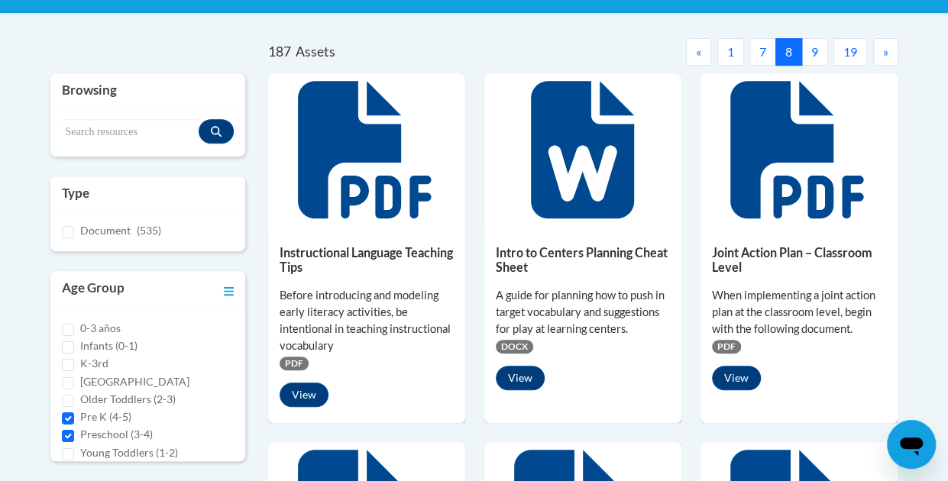
click at [807, 49] on button "9" at bounding box center [814, 51] width 27 height 27
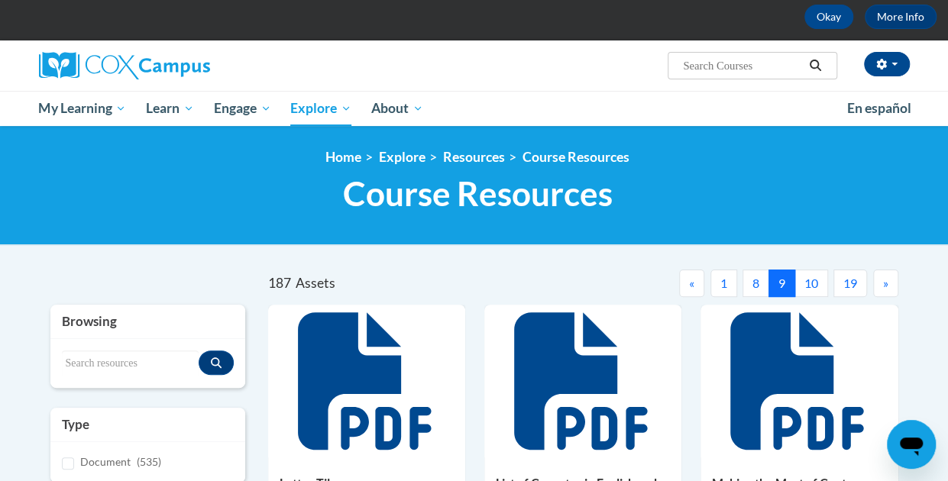
scroll to position [277, 0]
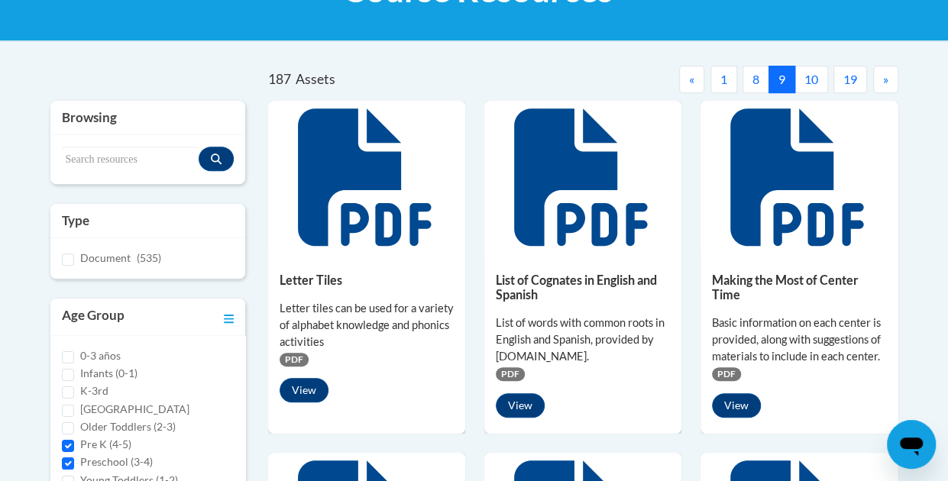
click at [804, 74] on button "10" at bounding box center [811, 79] width 34 height 27
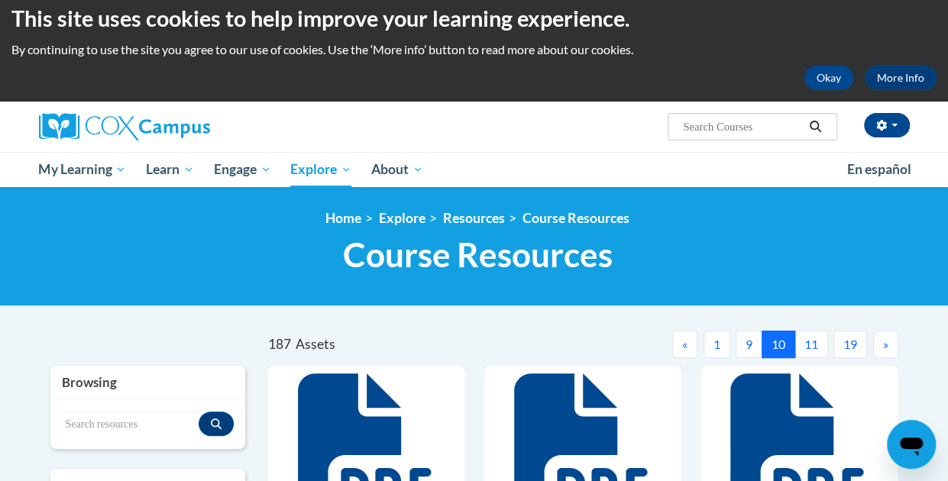
scroll to position [200, 0]
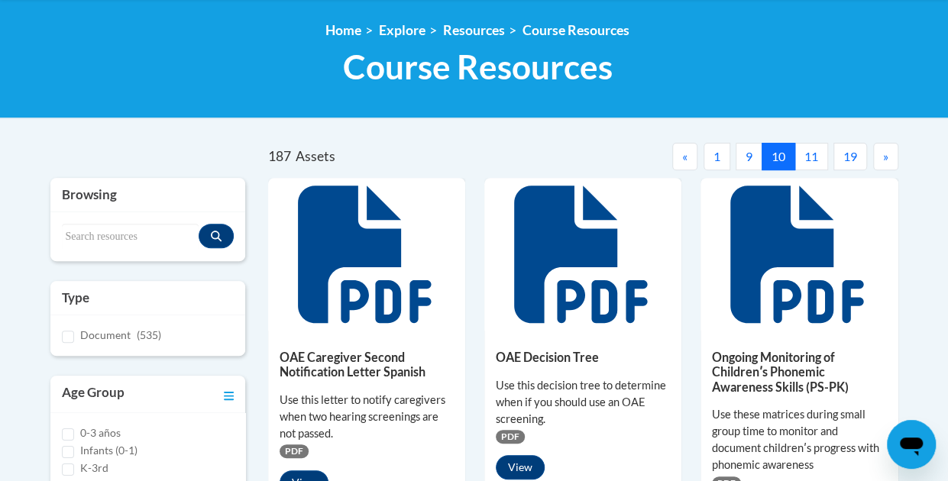
click at [806, 158] on button "11" at bounding box center [811, 156] width 34 height 27
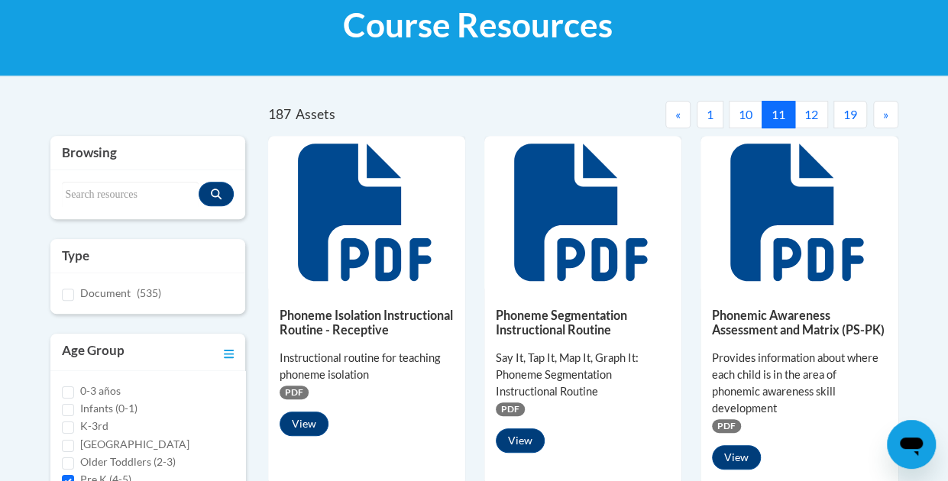
scroll to position [230, 0]
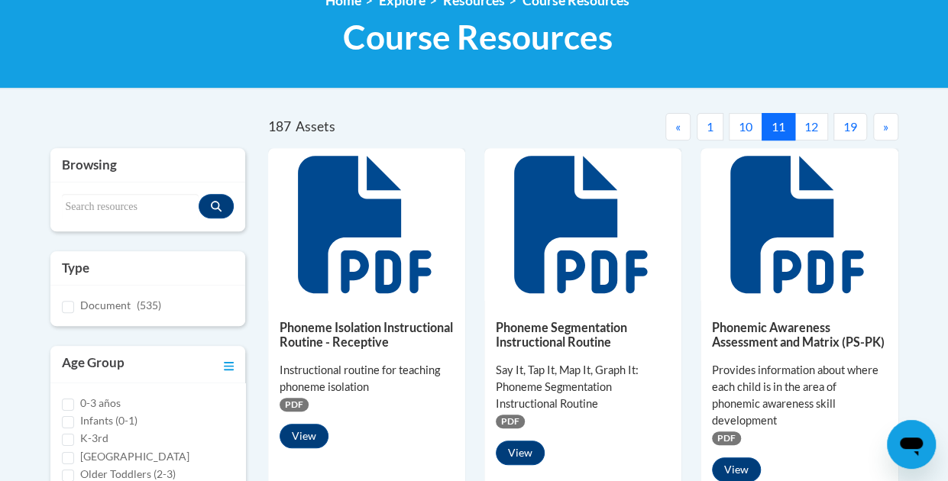
click at [820, 123] on button "12" at bounding box center [811, 126] width 34 height 27
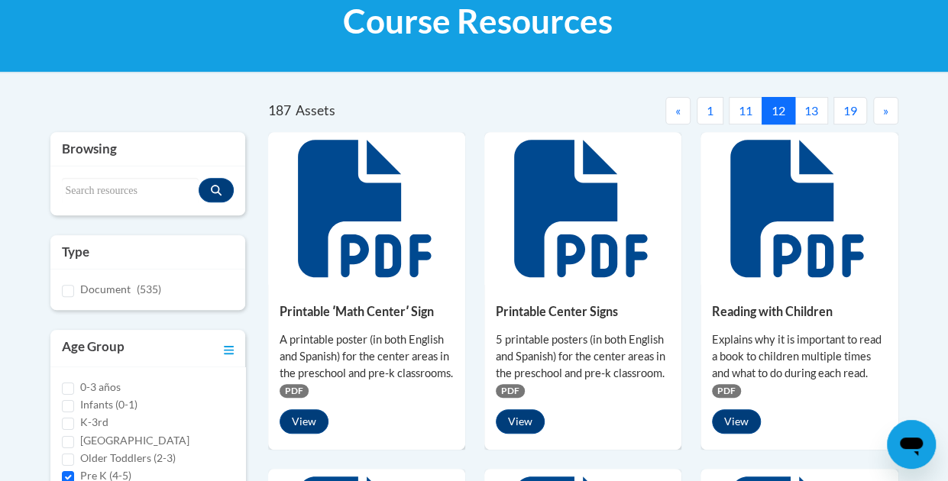
scroll to position [229, 0]
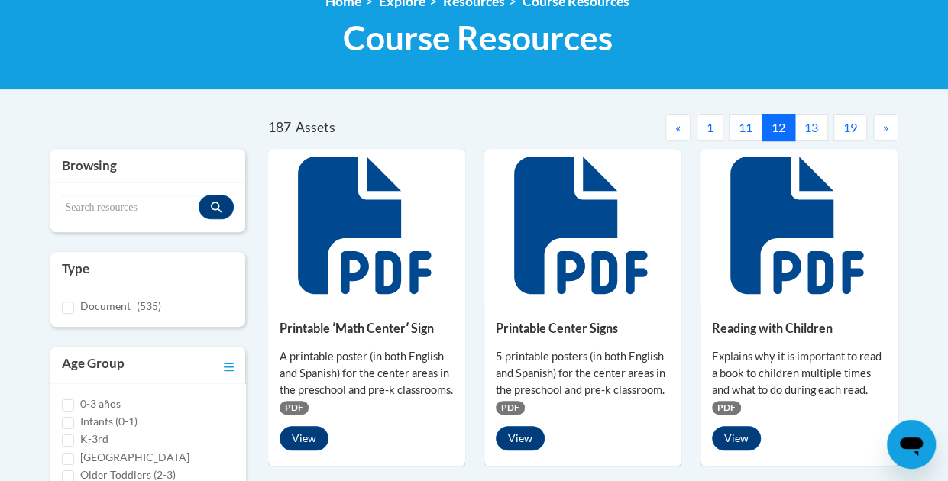
click at [814, 133] on button "13" at bounding box center [811, 127] width 34 height 27
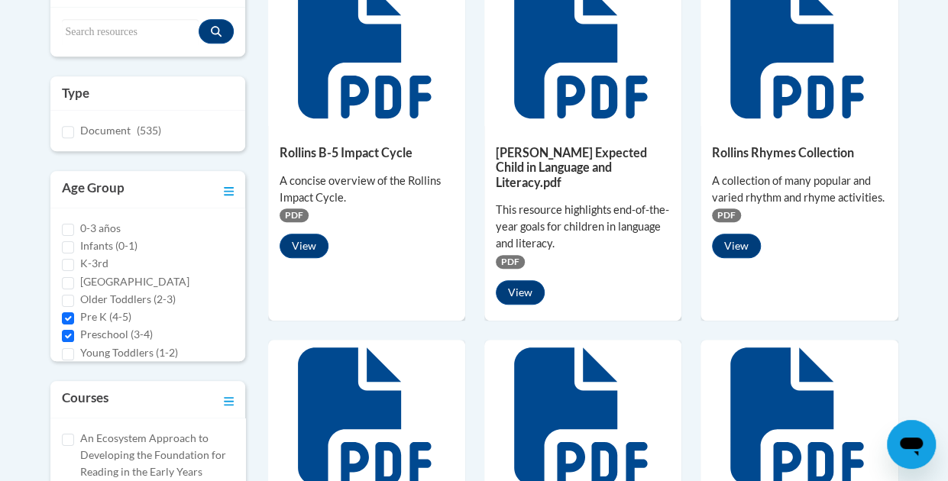
scroll to position [704, 0]
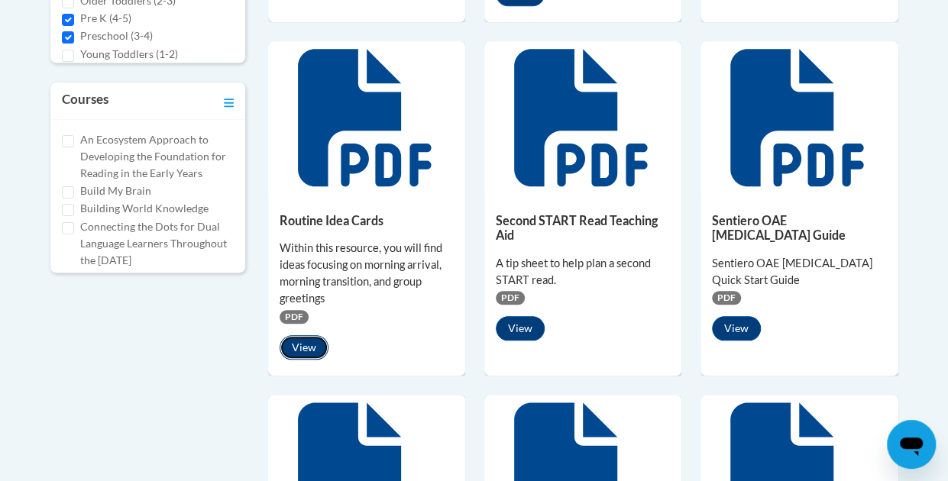
click at [302, 335] on button "View" at bounding box center [304, 347] width 49 height 24
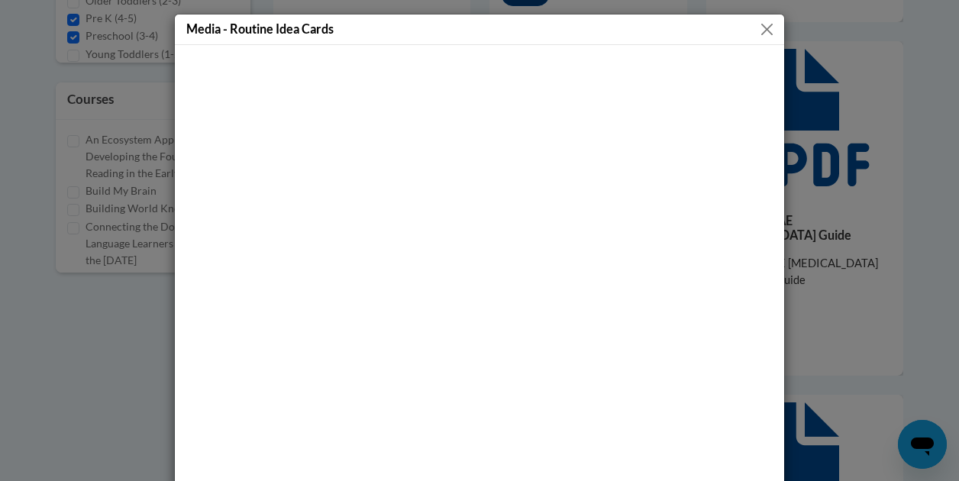
click at [828, 144] on div "Media - Routine Idea Cards" at bounding box center [479, 240] width 959 height 481
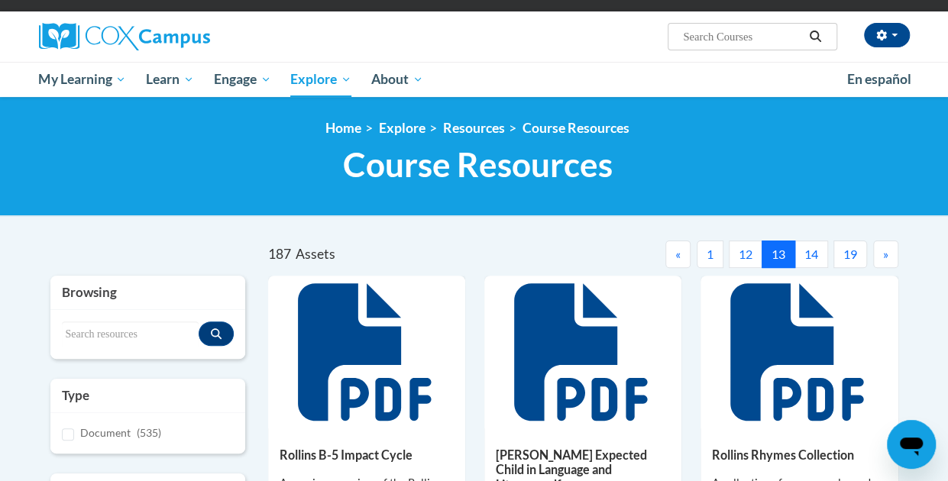
scroll to position [99, 0]
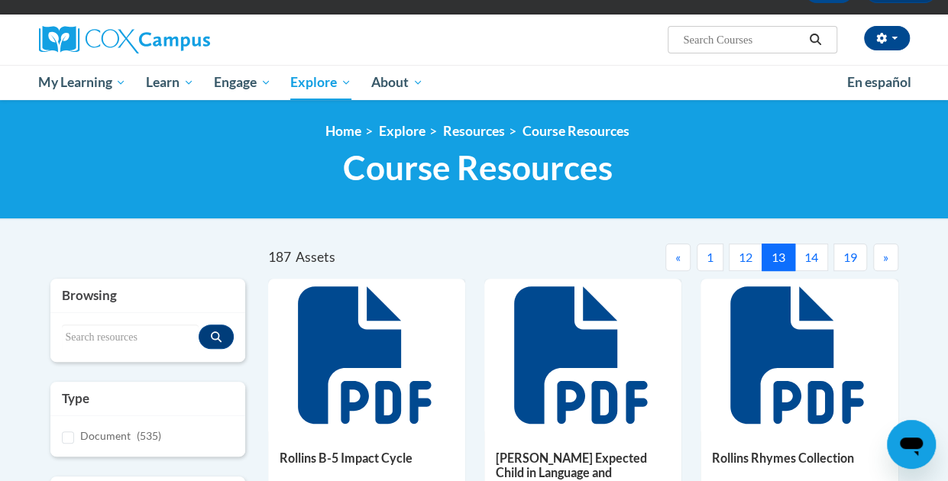
click at [809, 268] on button "14" at bounding box center [811, 257] width 34 height 27
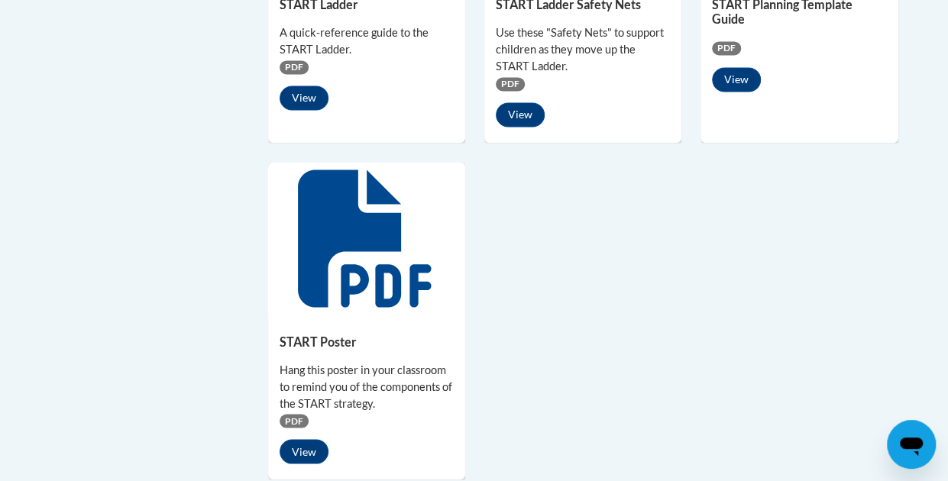
scroll to position [0, 0]
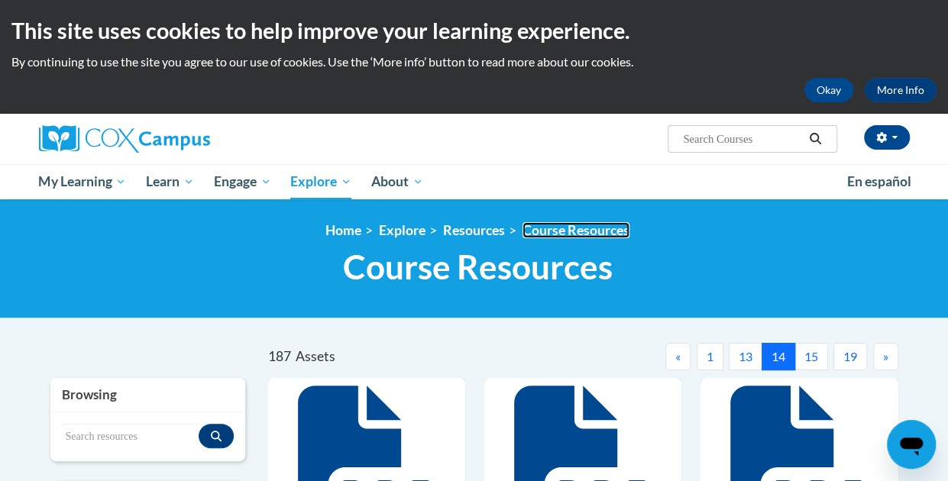
drag, startPoint x: 801, startPoint y: 355, endPoint x: 541, endPoint y: 224, distance: 291.0
click at [541, 224] on link "Course Resources" at bounding box center [575, 230] width 107 height 16
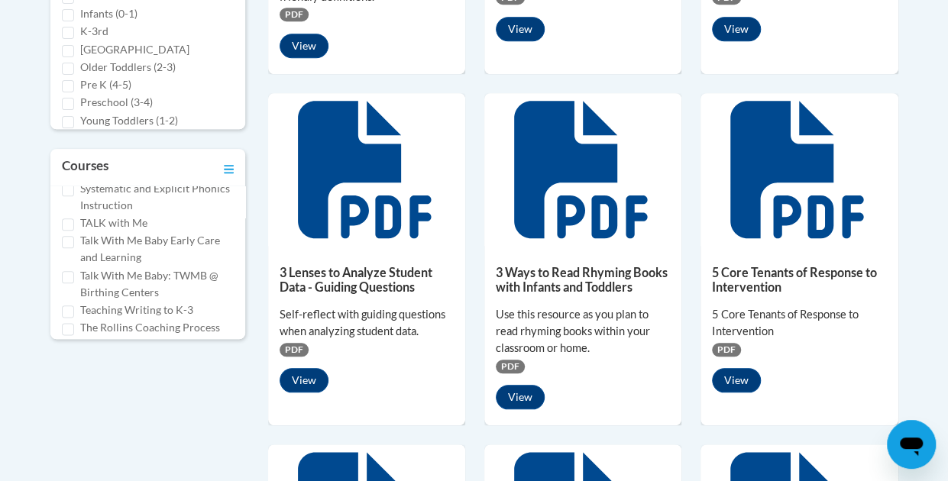
scroll to position [966, 0]
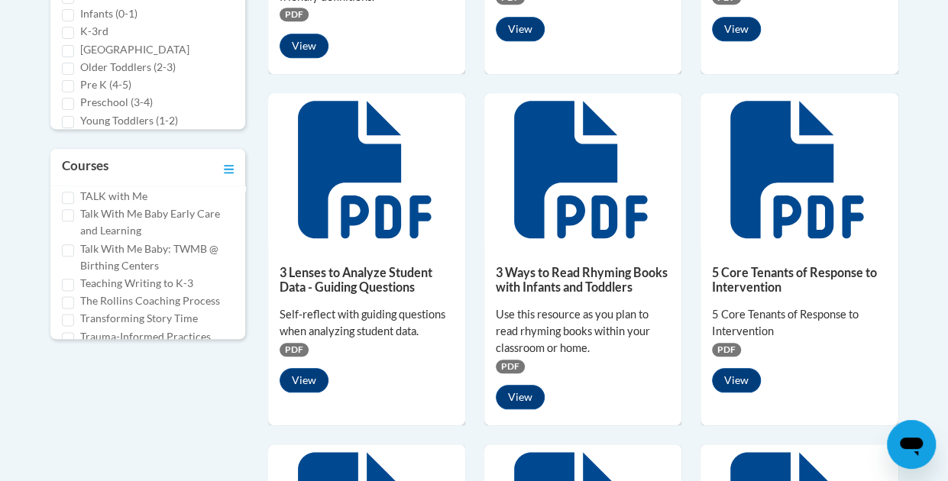
click at [99, 205] on label "TALK with Me" at bounding box center [113, 196] width 67 height 17
click at [74, 204] on input "TALK with Me" at bounding box center [68, 198] width 12 height 12
checkbox input "true"
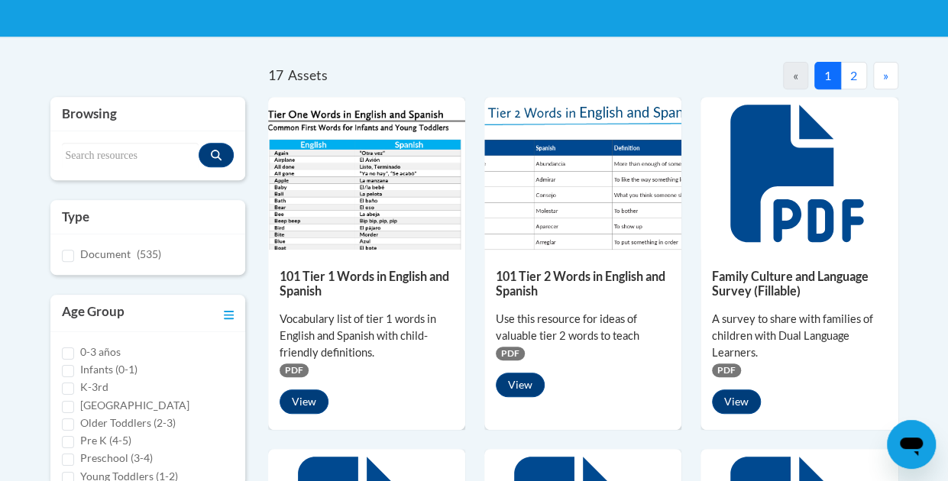
scroll to position [278, 0]
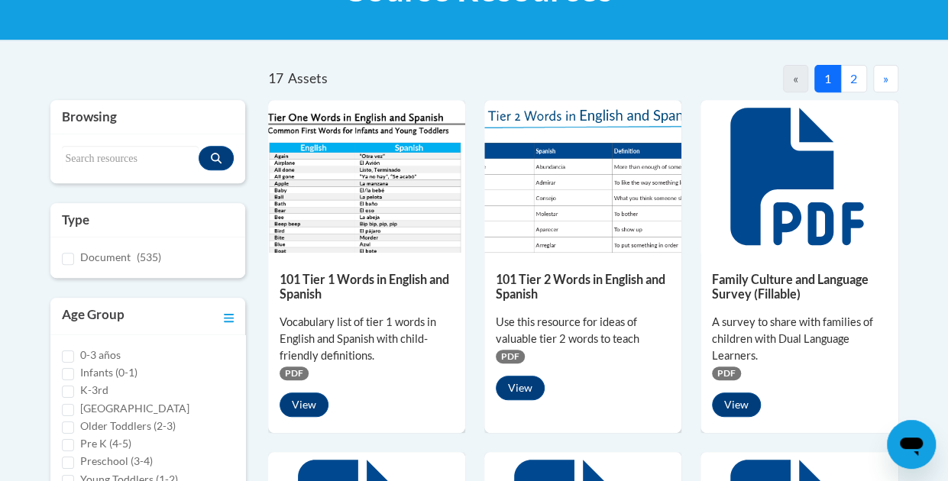
click at [852, 82] on button "2" at bounding box center [853, 78] width 27 height 27
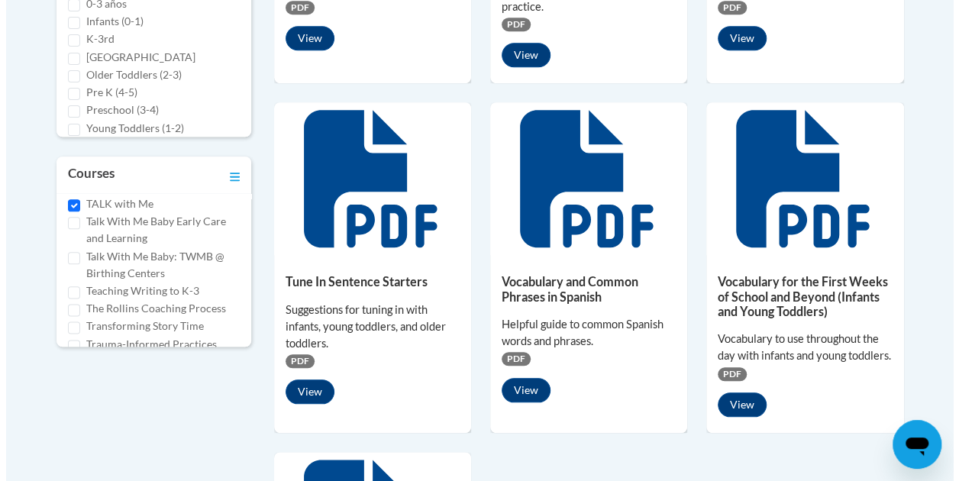
scroll to position [636, 0]
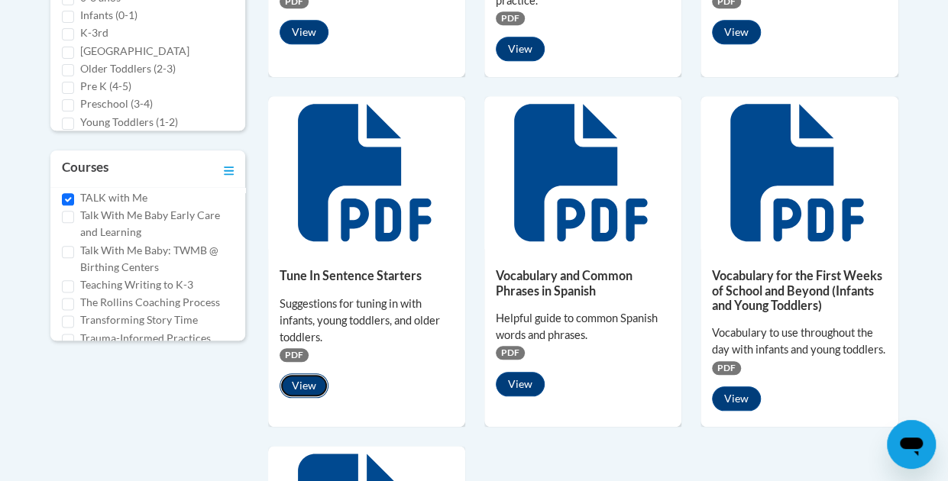
click at [300, 374] on button "View" at bounding box center [304, 386] width 49 height 24
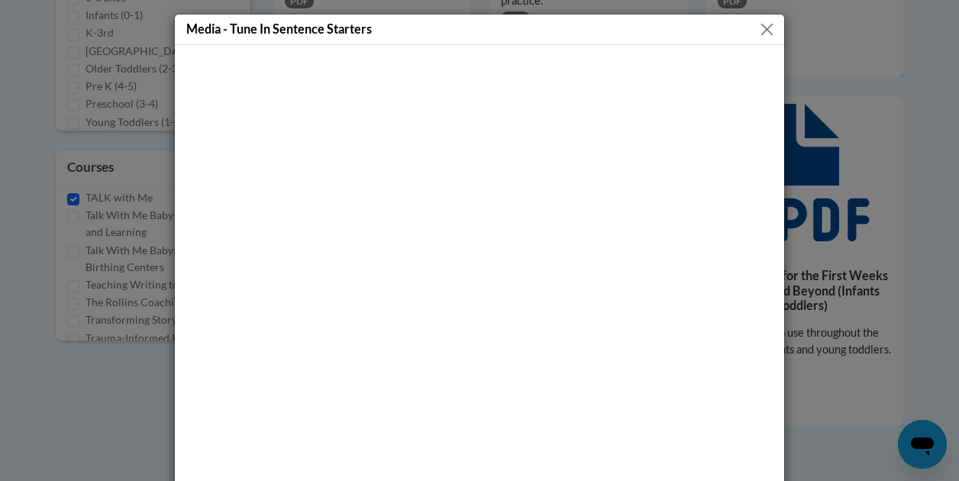
click at [768, 137] on div at bounding box center [480, 288] width 610 height 486
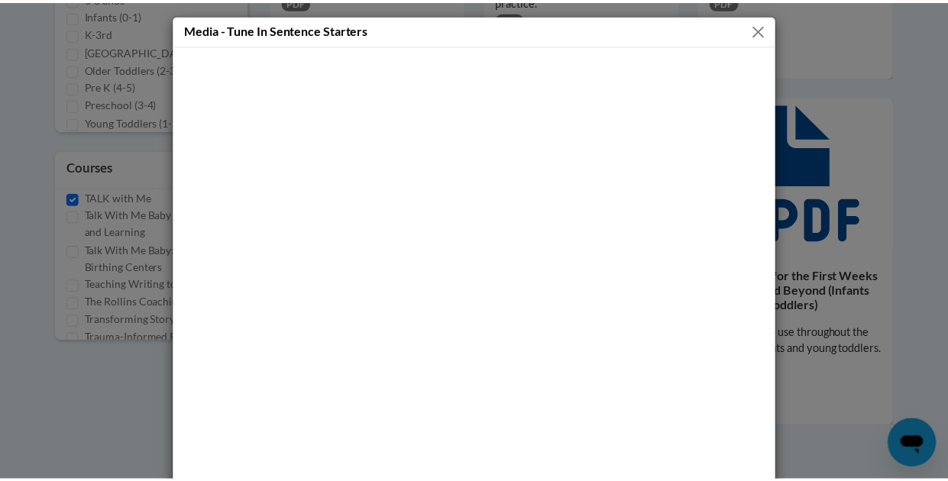
scroll to position [63, 0]
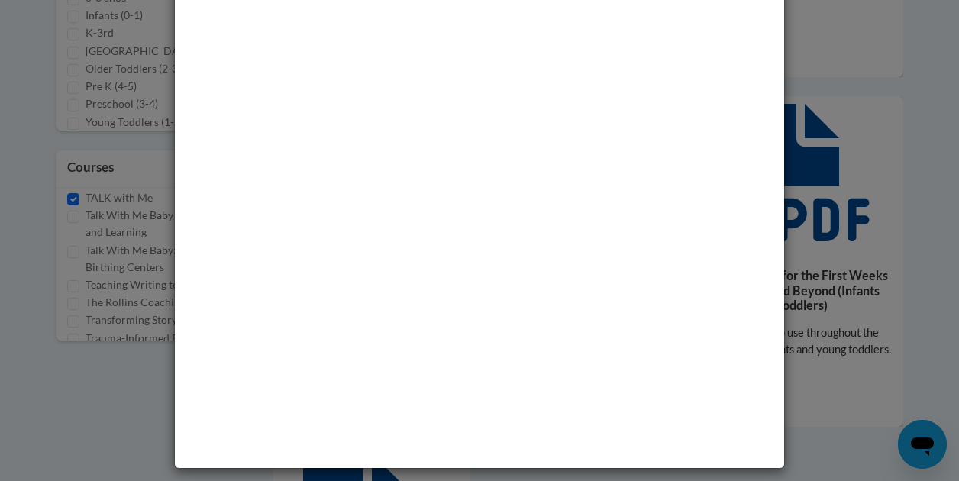
click at [117, 309] on div "Media - Tune In Sentence Starters" at bounding box center [479, 240] width 959 height 481
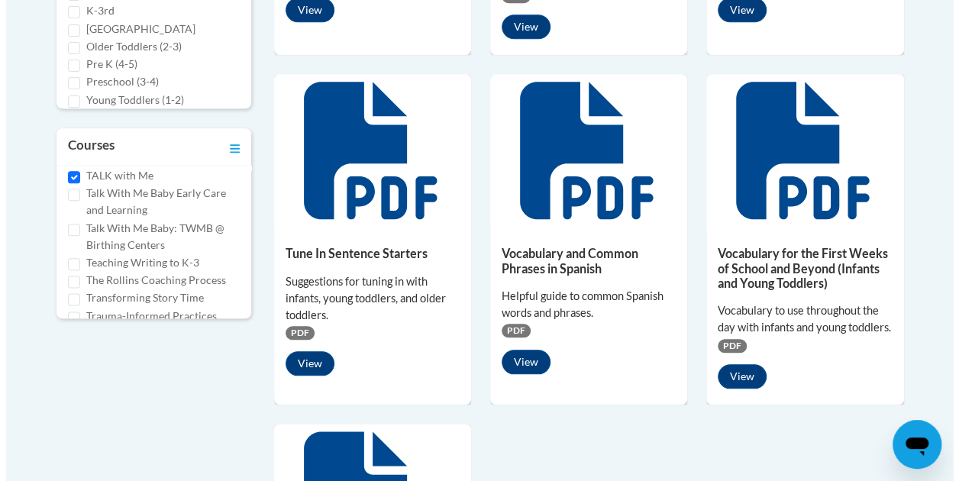
scroll to position [661, 0]
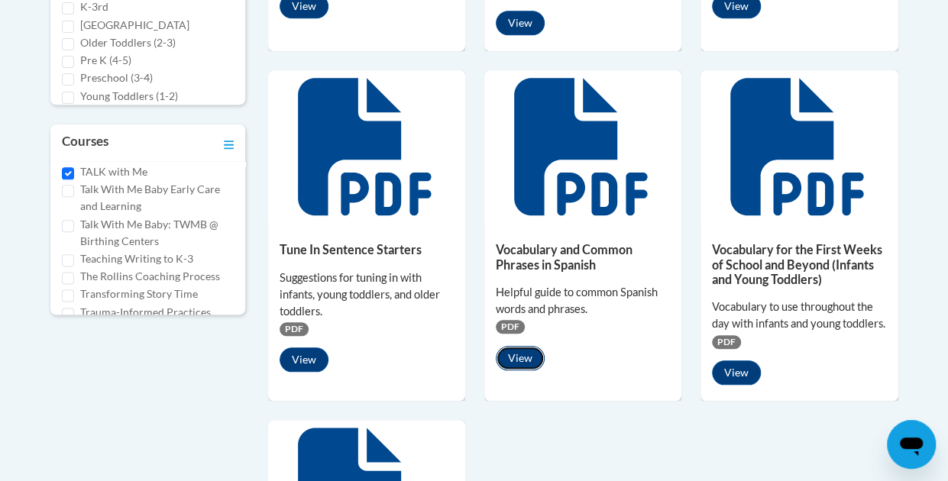
click at [522, 352] on button "View" at bounding box center [520, 358] width 49 height 24
